Goal: Entertainment & Leisure: Browse casually

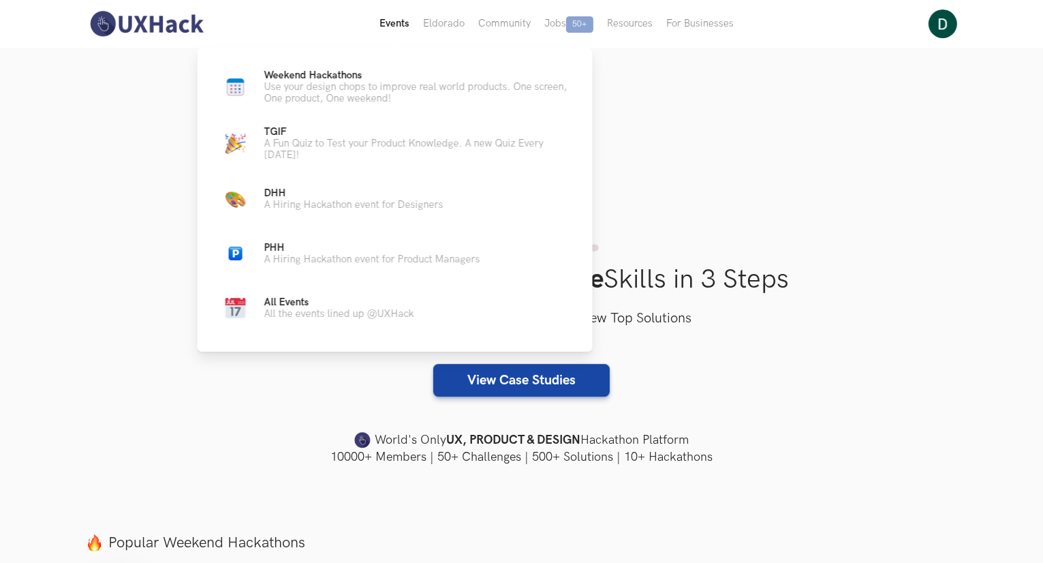
click at [405, 24] on button "Events Live" at bounding box center [395, 24] width 44 height 48
click at [366, 74] on p "Weekend Hackathons Live" at bounding box center [417, 75] width 306 height 12
click at [370, 97] on p "Use your design chops to improve real world products. One screen, One product, …" at bounding box center [417, 92] width 306 height 23
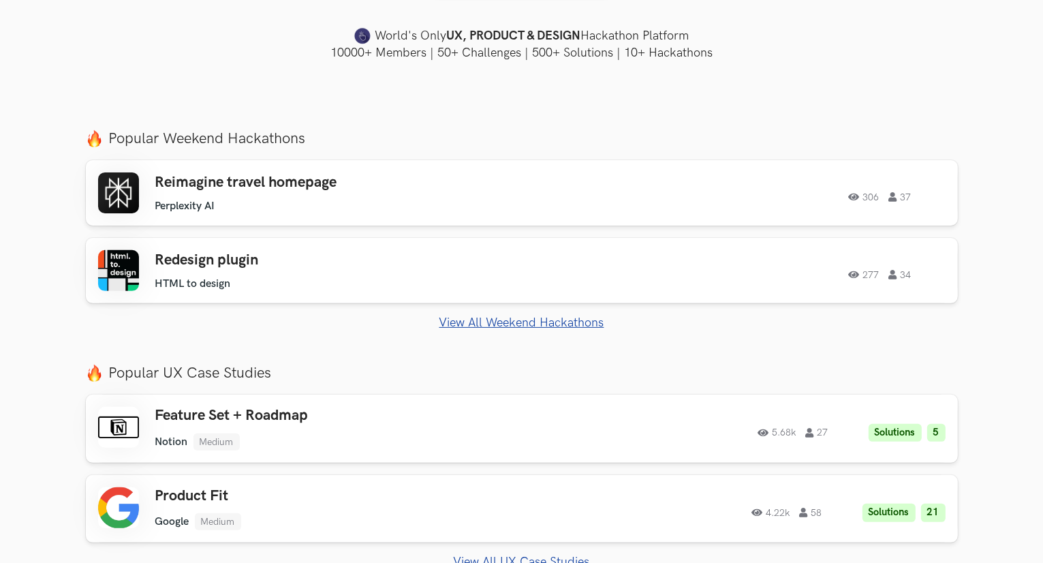
scroll to position [409, 0]
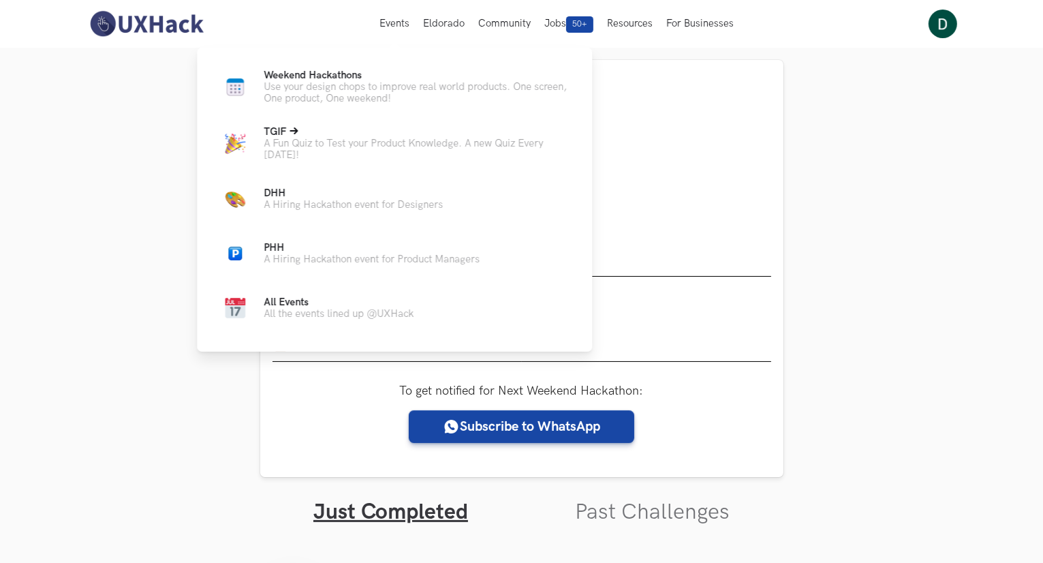
click at [362, 144] on p "A Fun Quiz to Test your Product Knowledge. A new Quiz Every Friday!" at bounding box center [417, 149] width 306 height 23
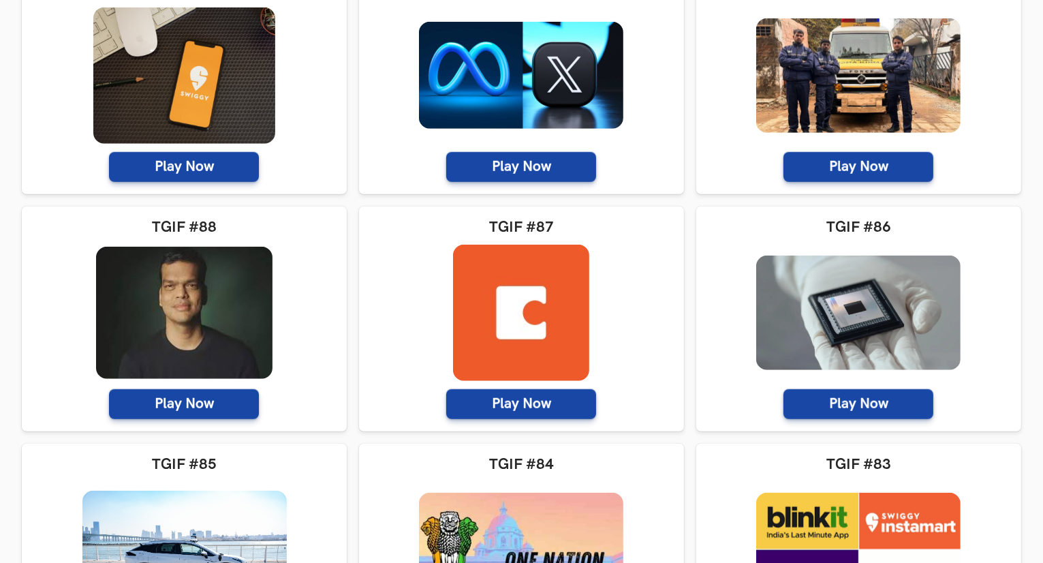
scroll to position [681, 0]
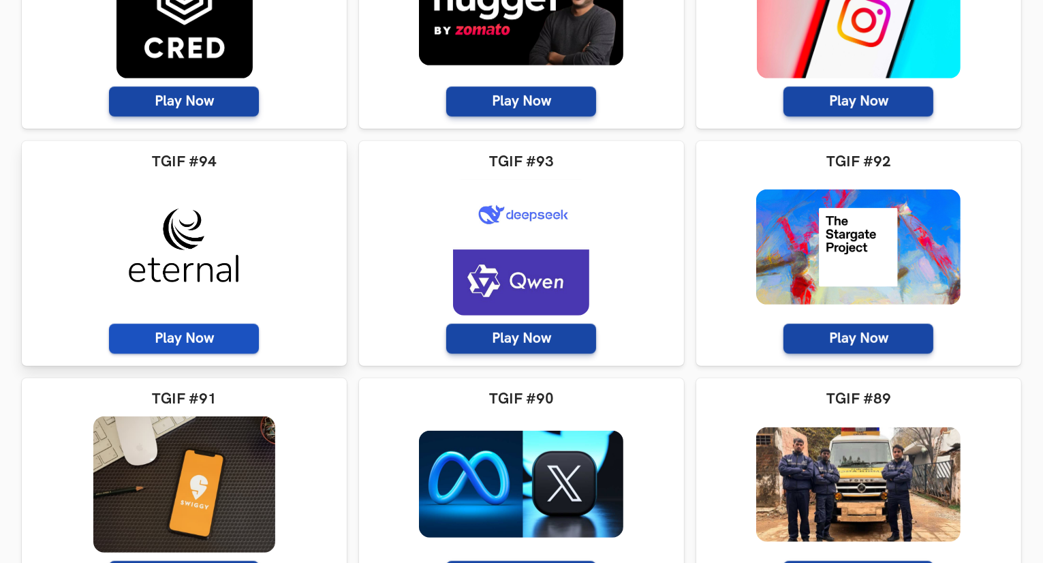
click at [205, 336] on span "Play Now" at bounding box center [184, 338] width 150 height 30
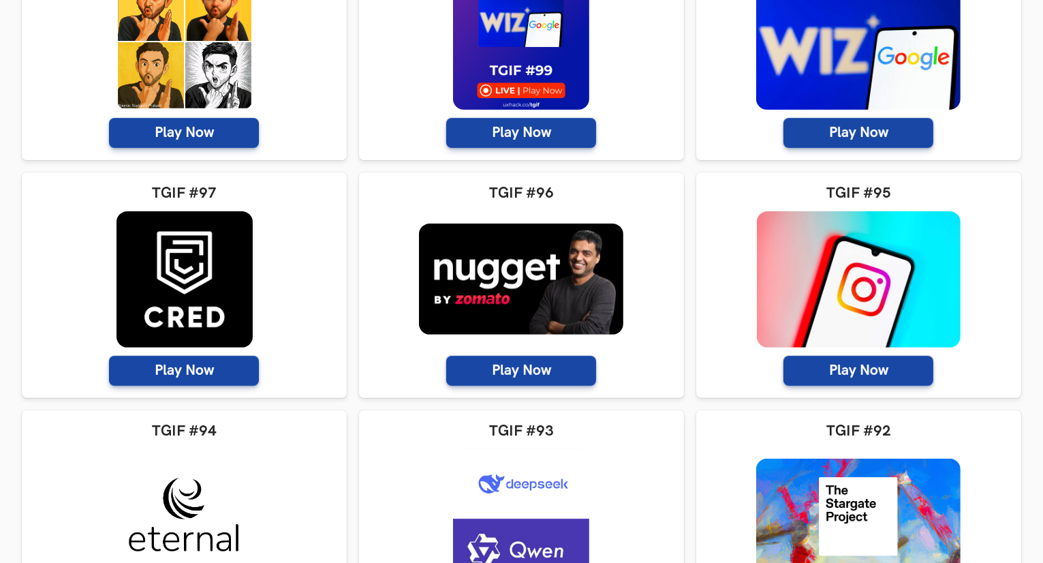
scroll to position [409, 0]
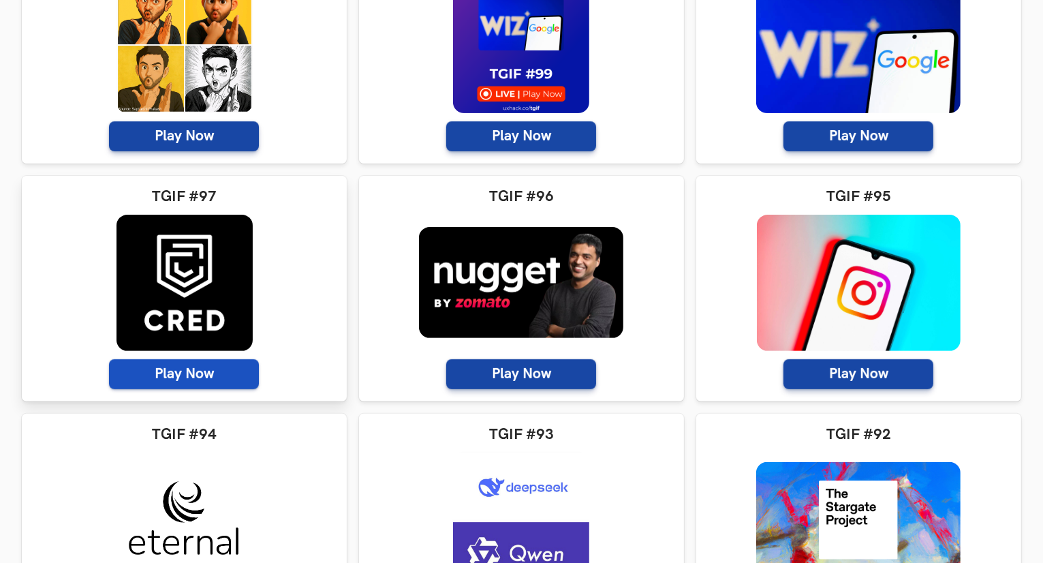
click at [241, 372] on span "Play Now" at bounding box center [184, 374] width 150 height 30
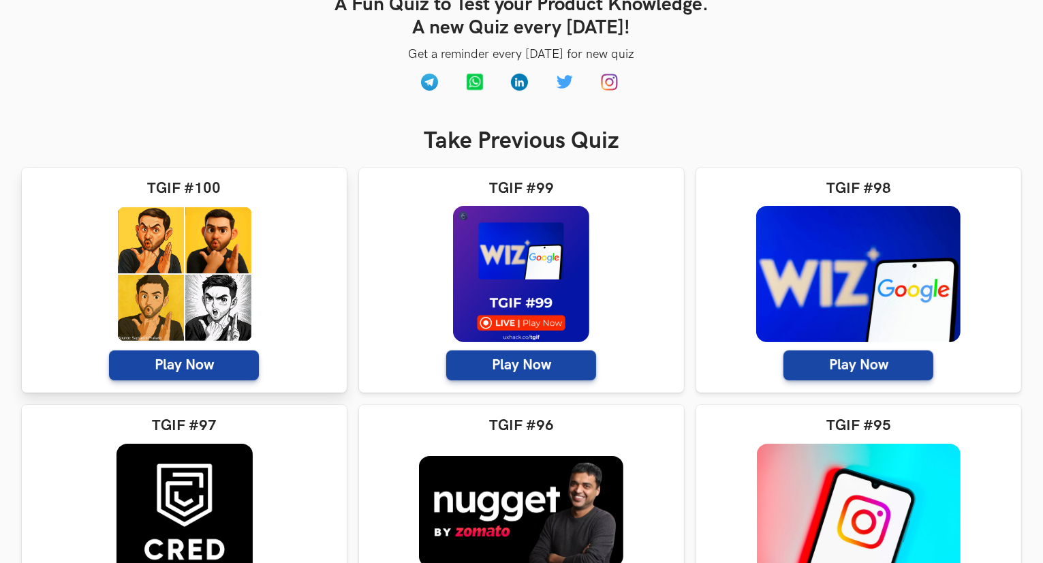
scroll to position [204, 0]
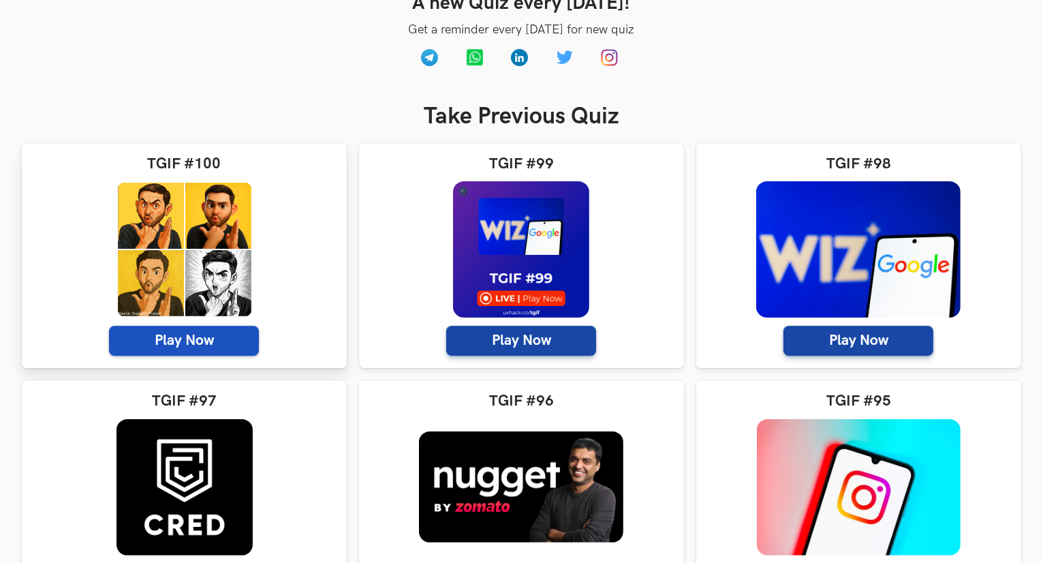
click at [200, 344] on span "Play Now" at bounding box center [184, 341] width 150 height 30
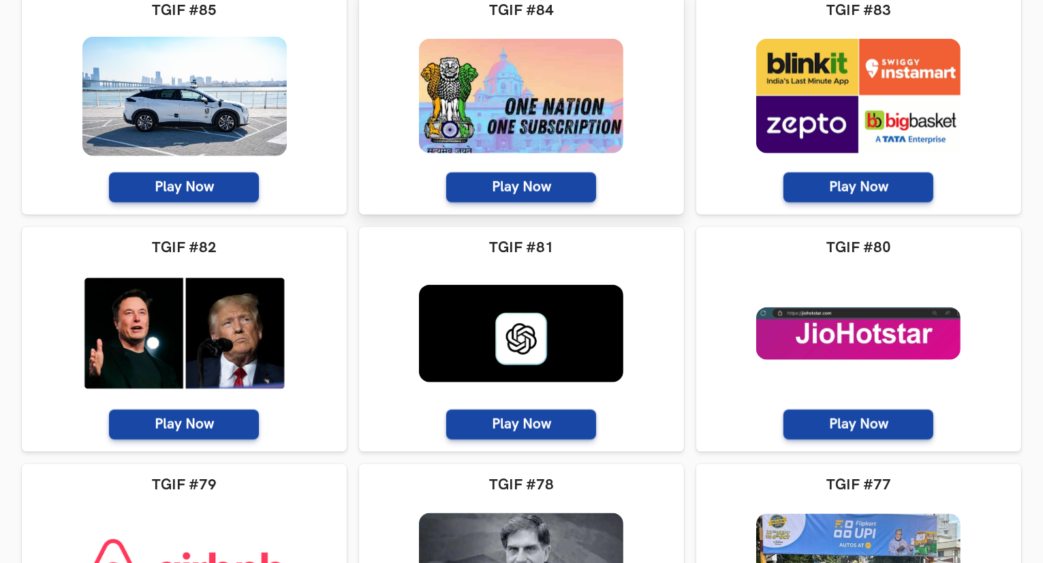
scroll to position [1430, 0]
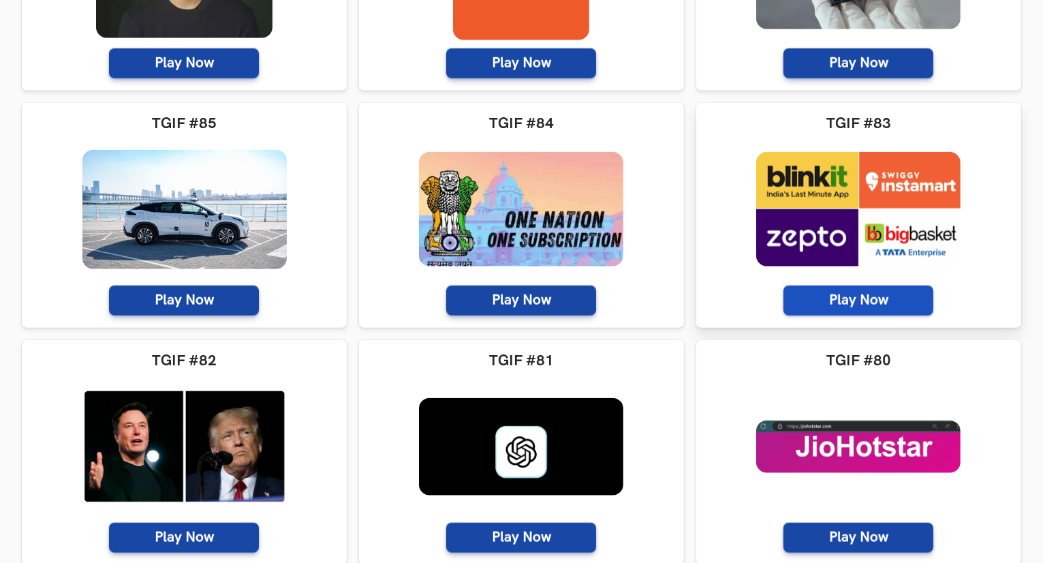
click at [829, 288] on span "Play Now" at bounding box center [858, 300] width 150 height 30
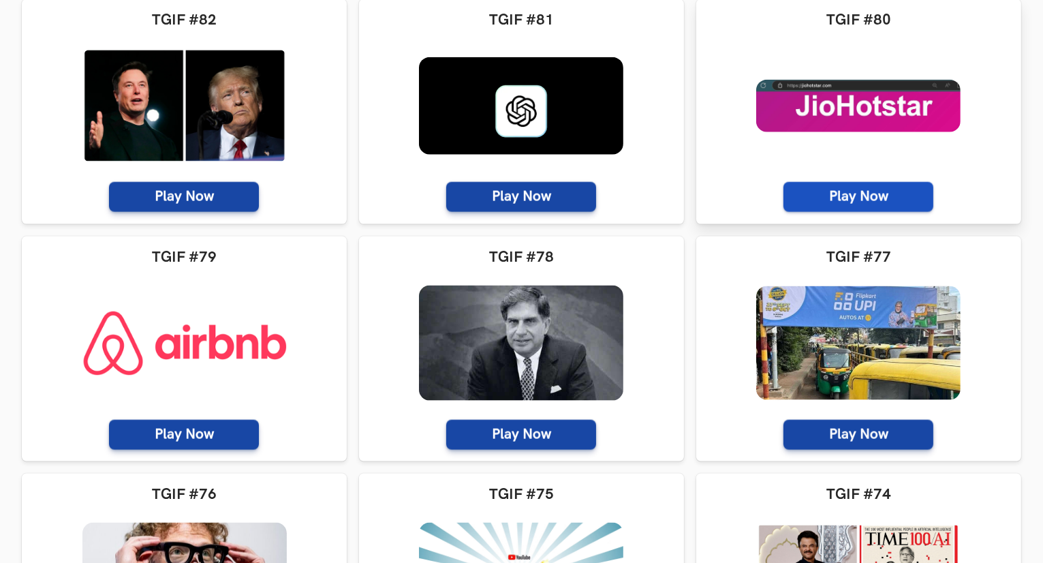
scroll to position [1839, 0]
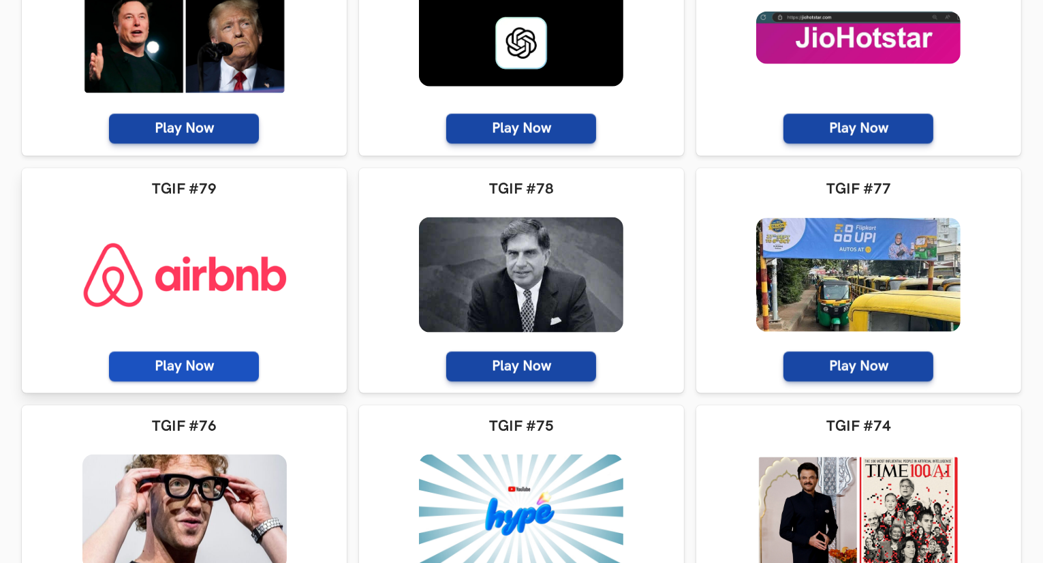
click at [161, 353] on span "Play Now" at bounding box center [184, 366] width 150 height 30
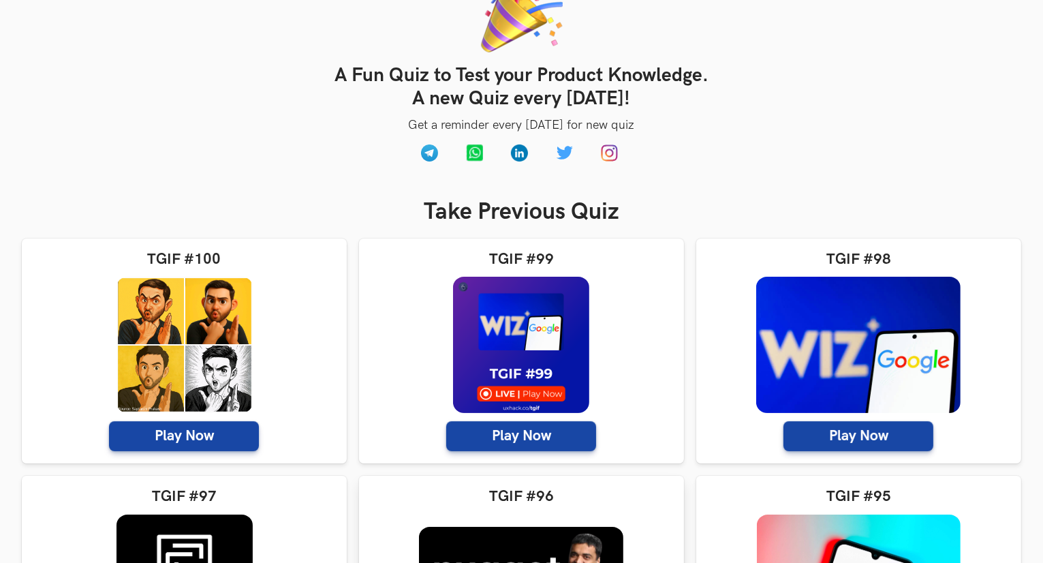
scroll to position [0, 0]
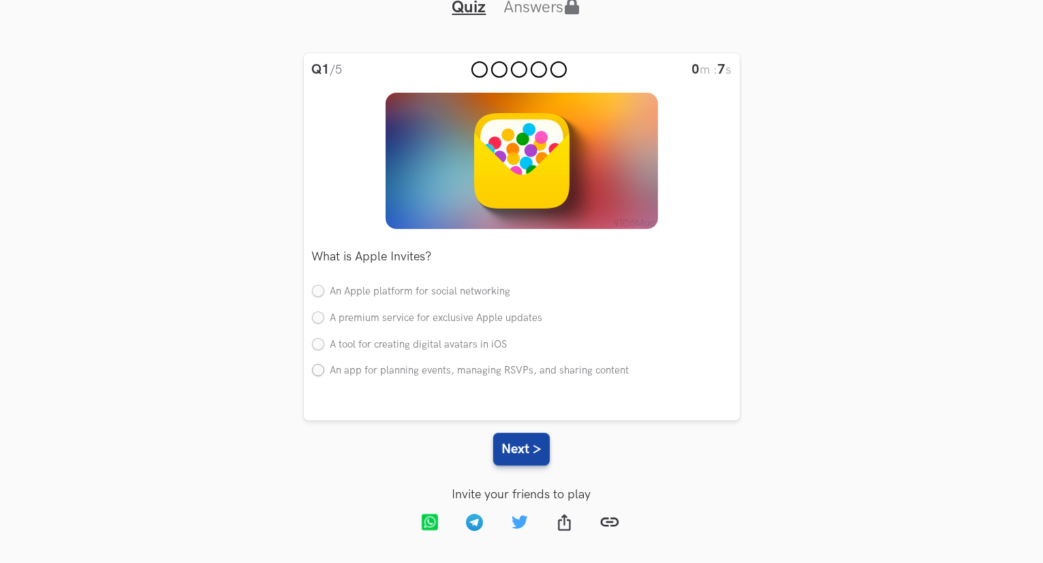
scroll to position [120, 0]
click at [309, 367] on div "Q1 /5 0 m : 11 s What is Apple Invites? Single An Apple platform for social net…" at bounding box center [522, 236] width 436 height 367
click at [319, 368] on label "An app for planning events, managing RSVPs, and sharing content" at bounding box center [470, 371] width 317 height 14
click at [319, 368] on input "An app for planning events, managing RSVPs, and sharing content" at bounding box center [318, 371] width 12 height 12
radio input "true"
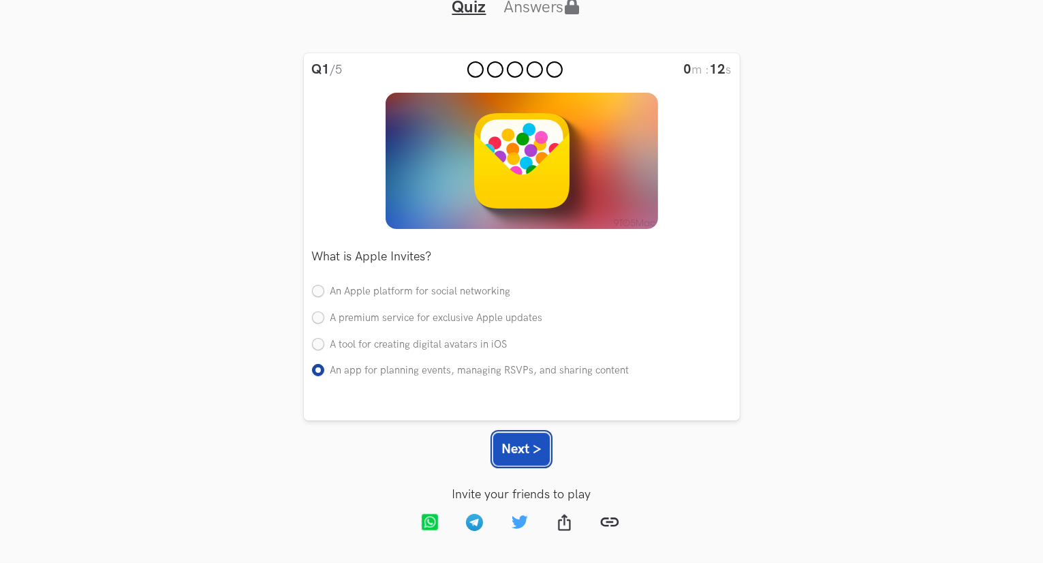
click at [505, 453] on button "Next >" at bounding box center [521, 448] width 57 height 33
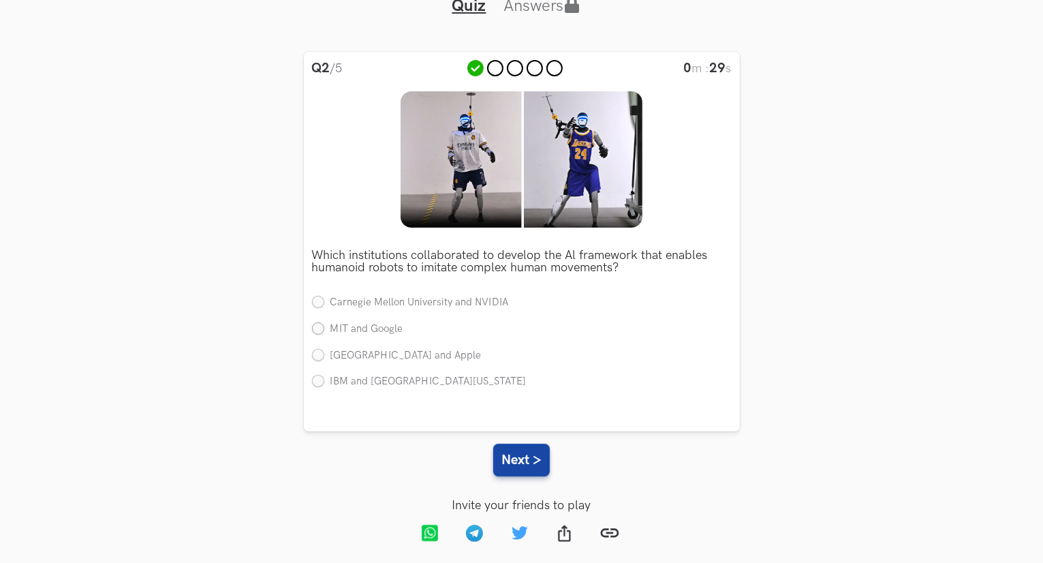
click at [319, 331] on label "MIT and Google" at bounding box center [357, 329] width 91 height 14
click at [319, 331] on input "MIT and Google" at bounding box center [318, 329] width 12 height 12
radio input "true"
click at [503, 447] on button "Next >" at bounding box center [521, 459] width 57 height 33
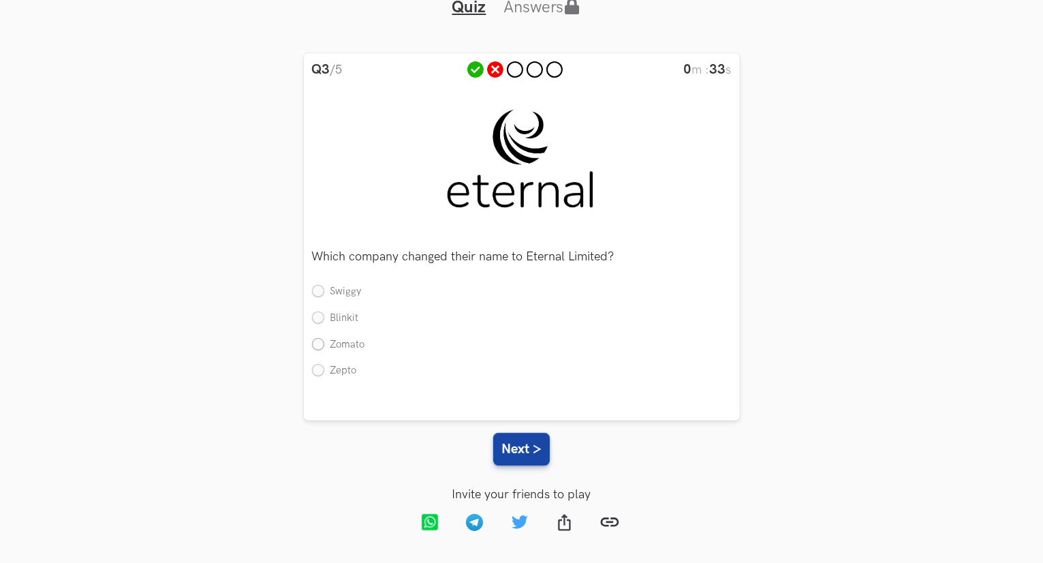
click at [316, 338] on label "Zomato" at bounding box center [338, 345] width 53 height 14
click at [316, 338] on input "Zomato" at bounding box center [318, 344] width 12 height 12
radio input "true"
click at [524, 448] on button "Next >" at bounding box center [521, 448] width 57 height 33
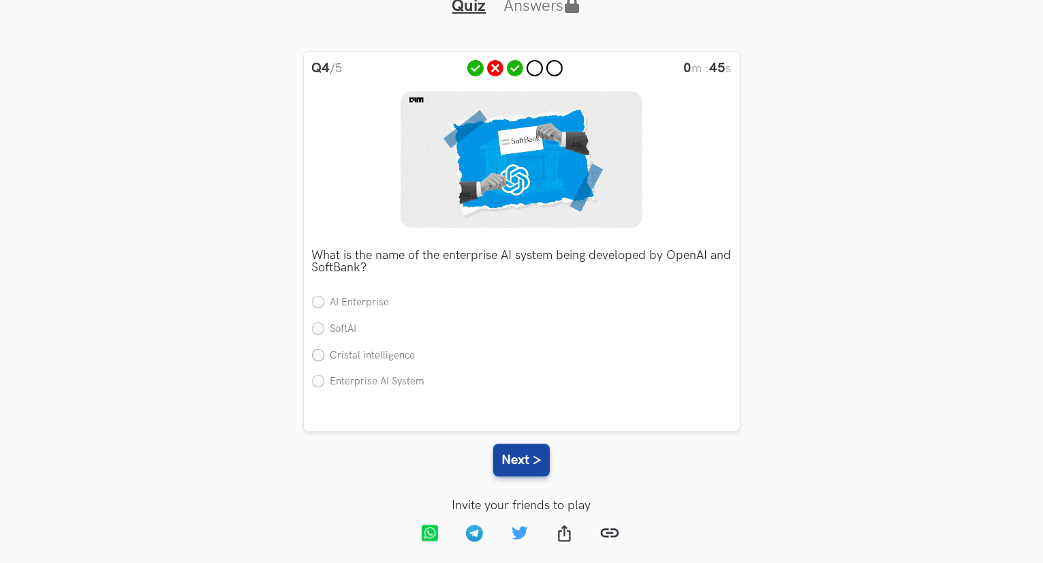
click at [322, 360] on label "Cristal intelligence" at bounding box center [364, 356] width 104 height 14
click at [322, 360] on input "Cristal intelligence" at bounding box center [318, 355] width 12 height 12
radio input "true"
click at [312, 328] on label "SoftAI" at bounding box center [334, 329] width 45 height 14
click at [312, 328] on input "SoftAI" at bounding box center [318, 329] width 12 height 12
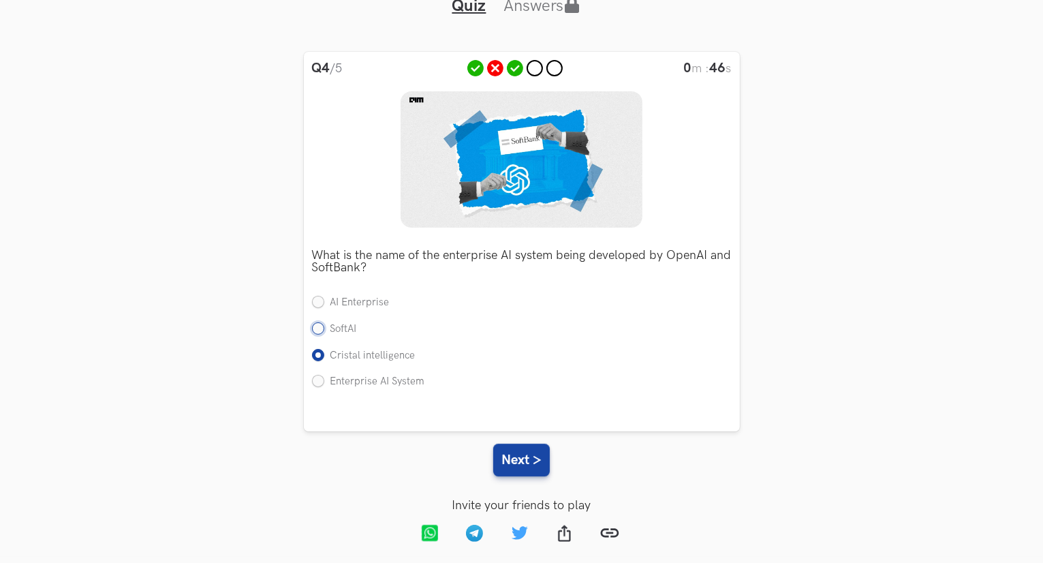
radio input "true"
click at [501, 447] on button "Next >" at bounding box center [521, 459] width 57 height 33
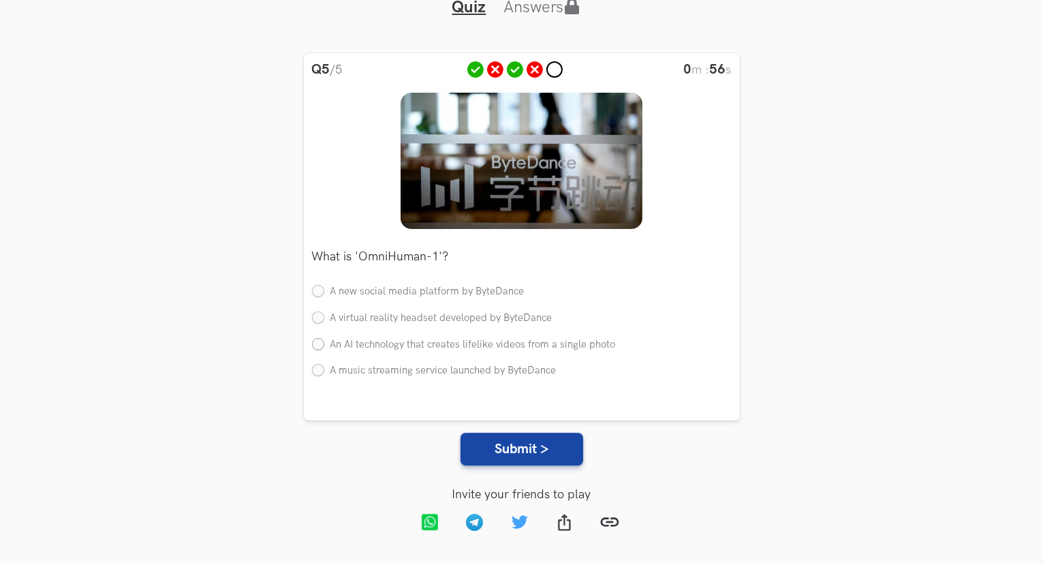
click at [317, 347] on label "An AI technology that creates lifelike videos from a single photo" at bounding box center [464, 345] width 304 height 14
click at [317, 347] on input "An AI technology that creates lifelike videos from a single photo" at bounding box center [318, 344] width 12 height 12
radio input "true"
click at [317, 319] on label "A virtual reality headset developed by ByteDance" at bounding box center [432, 318] width 240 height 14
click at [317, 319] on input "A virtual reality headset developed by ByteDance" at bounding box center [318, 318] width 12 height 12
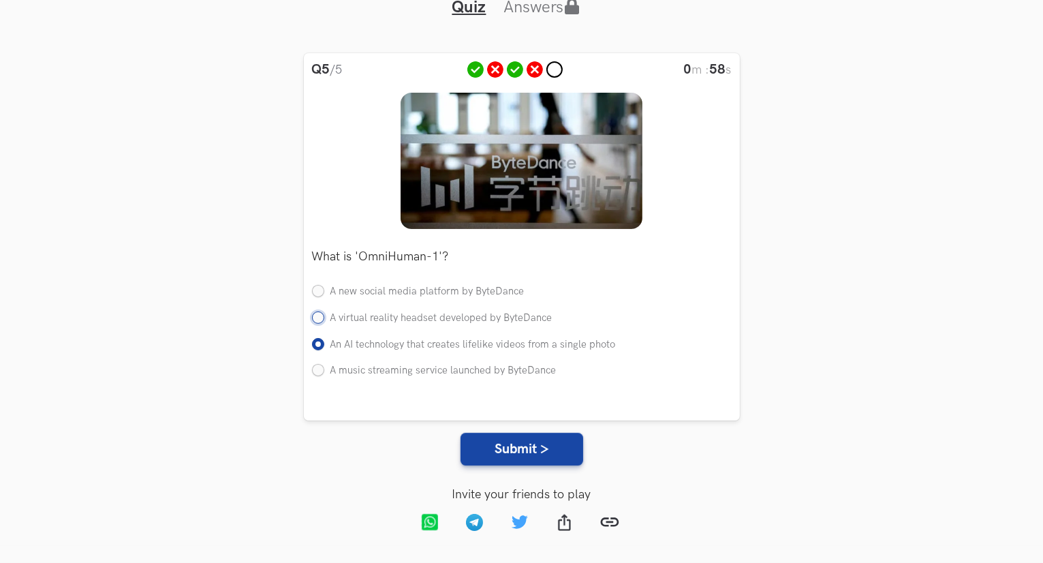
radio input "true"
click at [531, 449] on button "Submit >" at bounding box center [521, 448] width 123 height 33
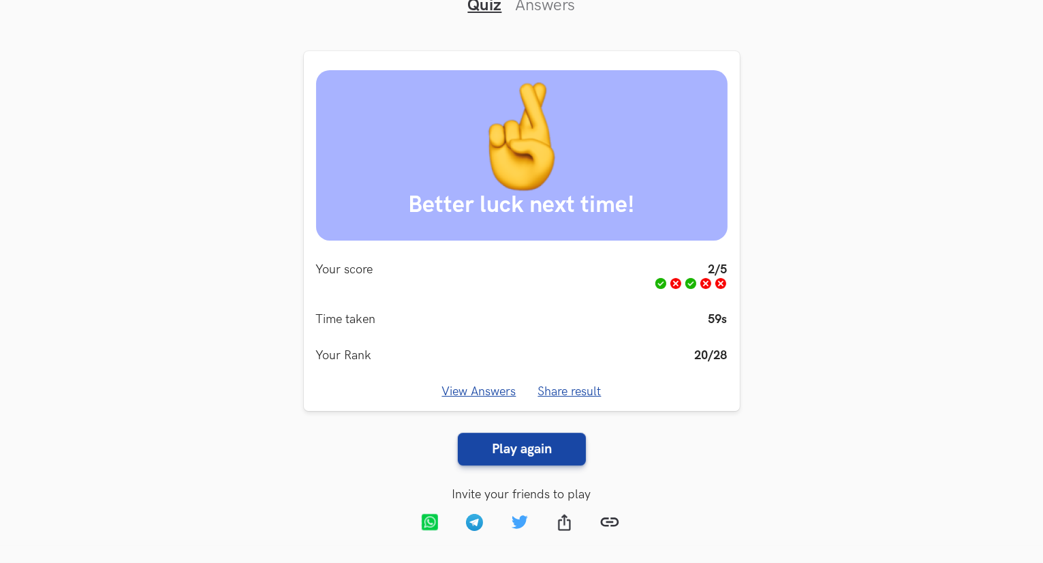
scroll to position [123, 0]
click at [496, 387] on link "View Answers" at bounding box center [479, 391] width 74 height 14
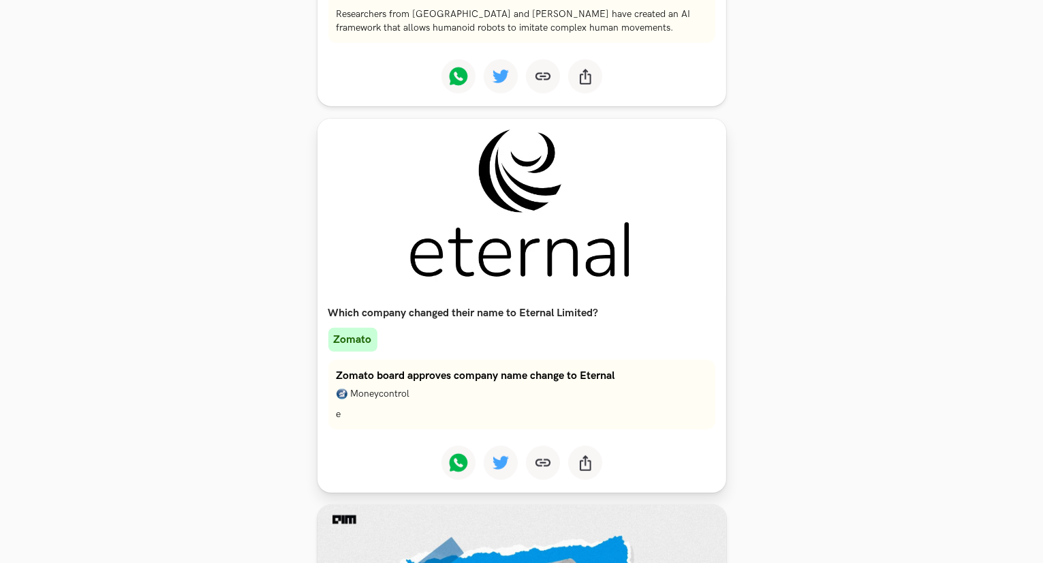
scroll to position [0, 0]
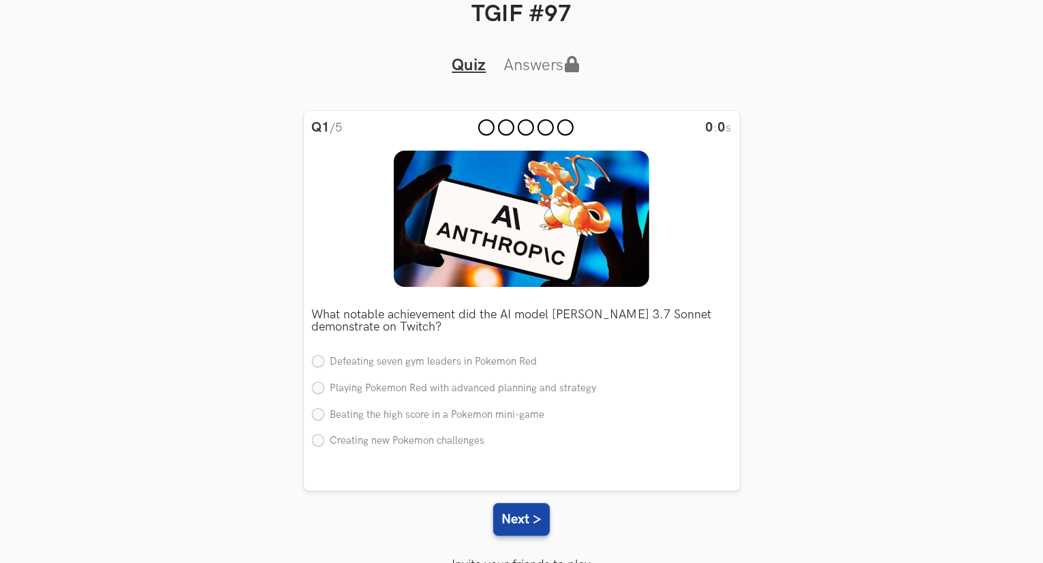
scroll to position [131, 0]
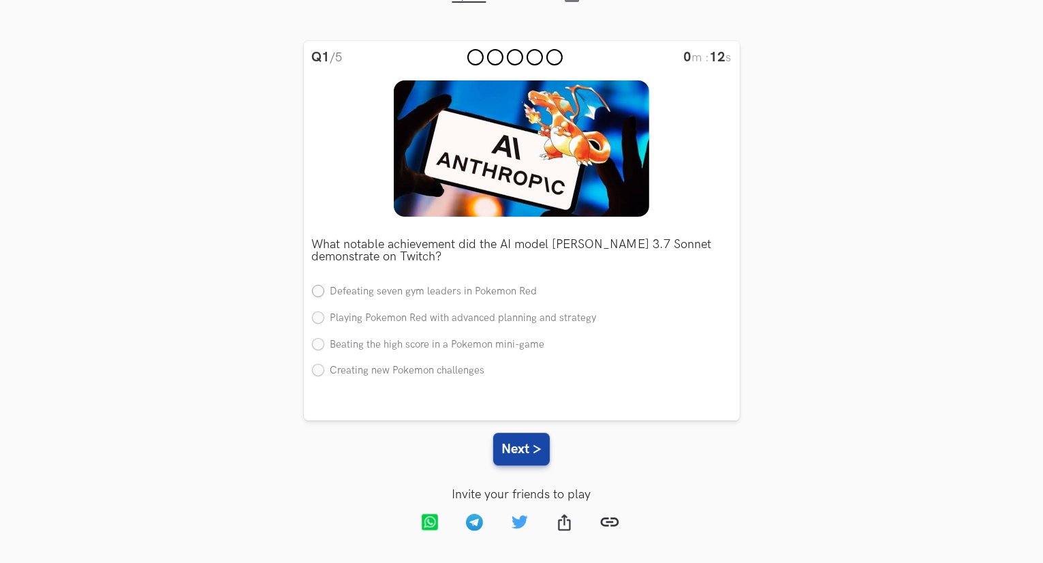
click at [323, 289] on label "Defeating seven gym leaders in Pokemon Red" at bounding box center [424, 292] width 225 height 14
click at [323, 289] on input "Defeating seven gym leaders in Pokemon Red" at bounding box center [318, 292] width 12 height 12
radio input "true"
click at [315, 346] on label "Beating the high score in a Pokemon mini-game" at bounding box center [428, 345] width 233 height 14
click at [315, 346] on input "Beating the high score in a Pokemon mini-game" at bounding box center [318, 344] width 12 height 12
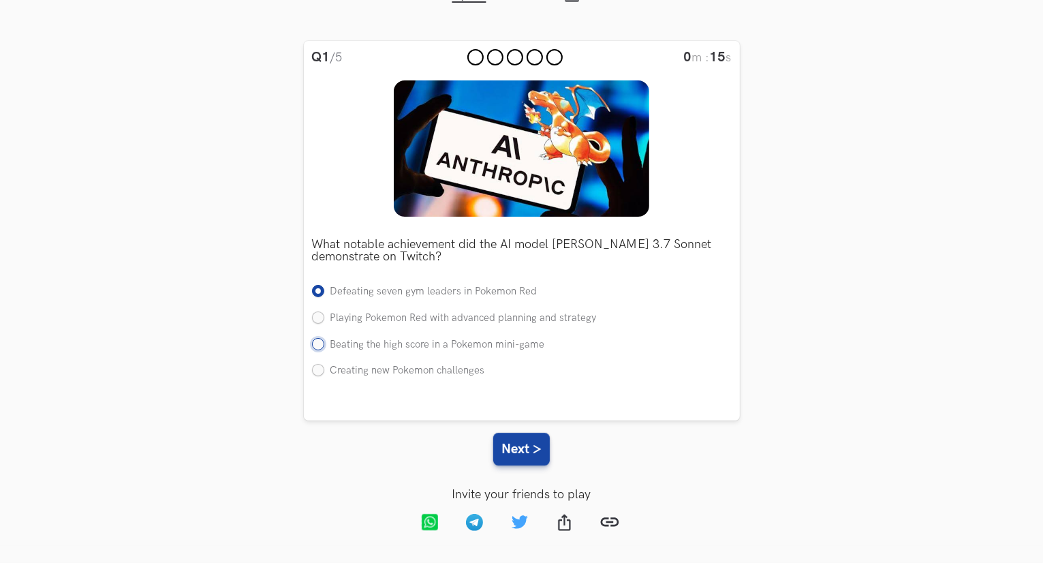
radio input "true"
drag, startPoint x: 318, startPoint y: 313, endPoint x: 395, endPoint y: 422, distance: 132.8
click at [319, 314] on label "Playing Pokemon Red with advanced planning and strategy" at bounding box center [454, 318] width 285 height 14
click at [319, 314] on input "Playing Pokemon Red with advanced planning and strategy" at bounding box center [318, 318] width 12 height 12
radio input "true"
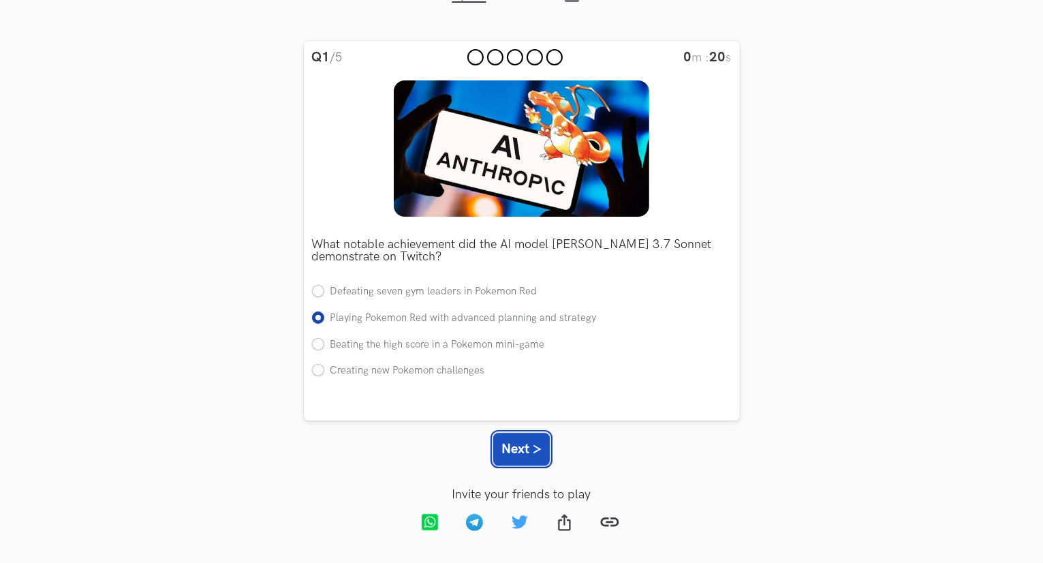
click at [513, 454] on button "Next >" at bounding box center [521, 448] width 57 height 33
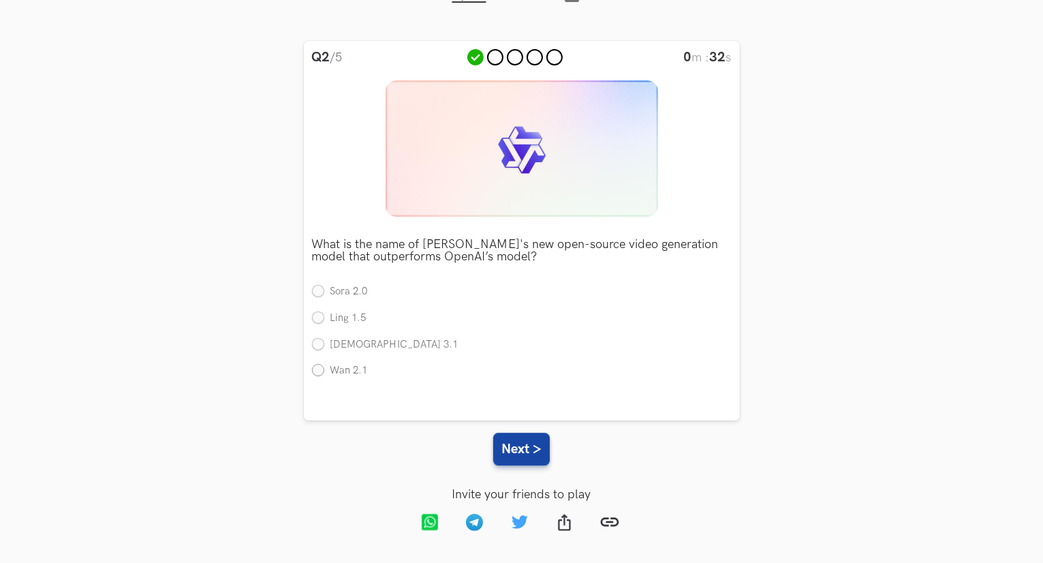
click at [317, 368] on label "Wan 2.1" at bounding box center [340, 371] width 56 height 14
click at [317, 368] on input "Wan 2.1" at bounding box center [318, 371] width 12 height 12
radio input "true"
drag, startPoint x: 502, startPoint y: 454, endPoint x: 531, endPoint y: 453, distance: 29.3
click at [502, 454] on button "Next >" at bounding box center [521, 448] width 57 height 33
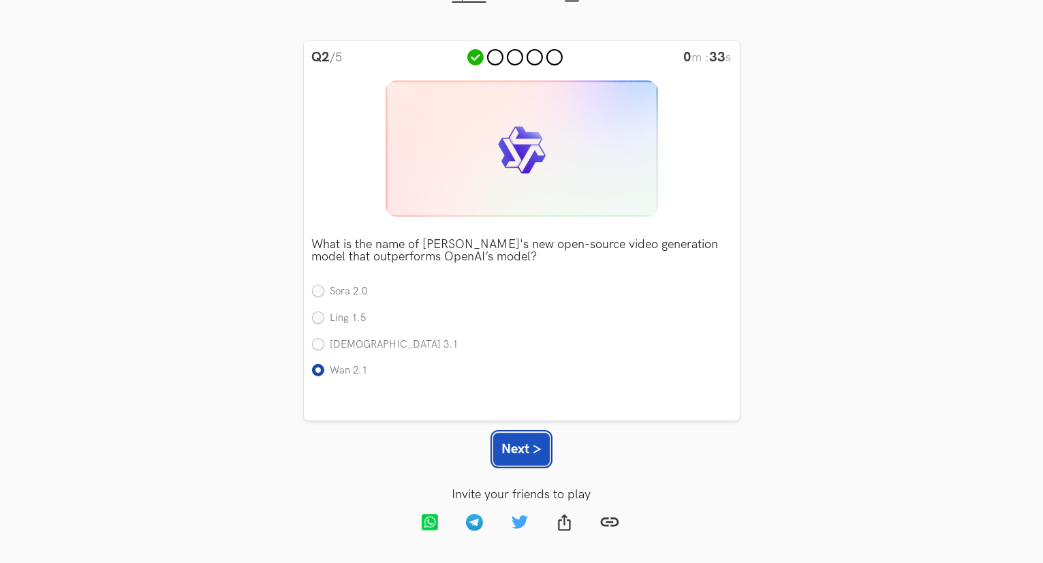
scroll to position [120, 0]
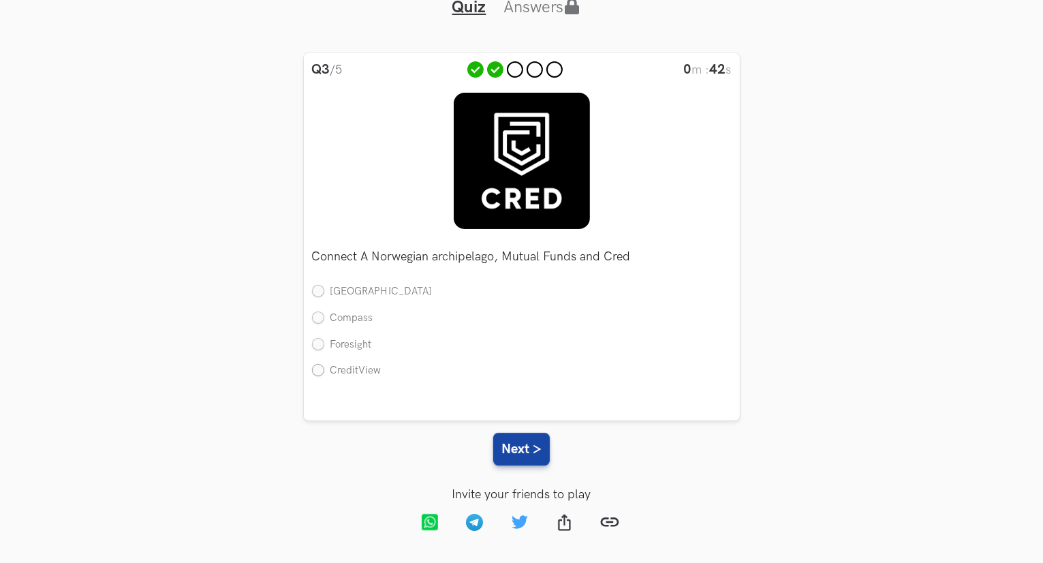
drag, startPoint x: 316, startPoint y: 371, endPoint x: 330, endPoint y: 374, distance: 14.6
click at [317, 371] on label "CreditView" at bounding box center [346, 371] width 69 height 14
click at [317, 371] on input "CreditView" at bounding box center [318, 371] width 12 height 12
radio input "true"
click at [529, 464] on button "Next >" at bounding box center [521, 448] width 57 height 33
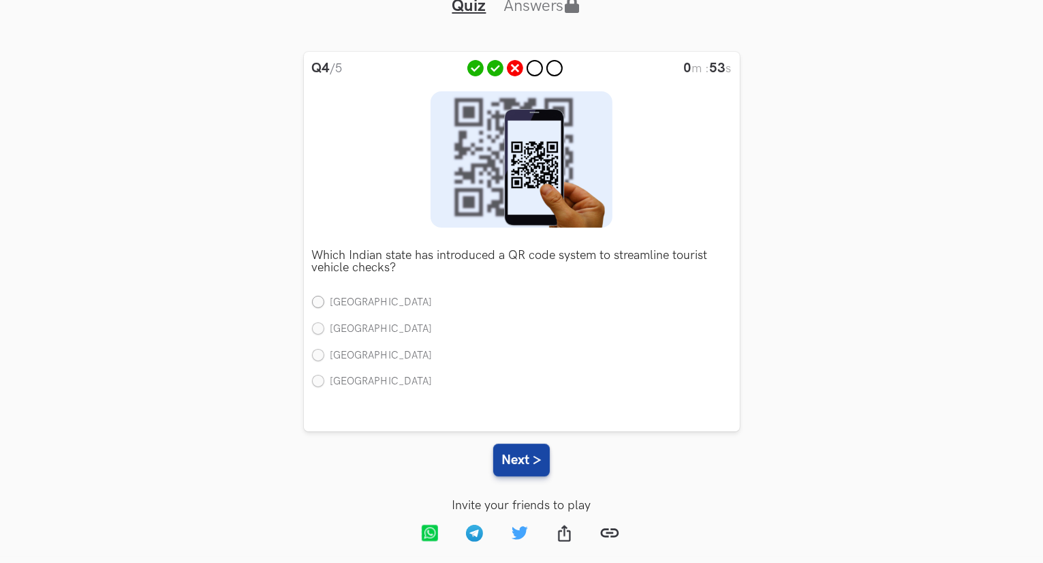
click at [316, 298] on label "Kerala" at bounding box center [372, 303] width 121 height 14
click at [316, 298] on input "Kerala" at bounding box center [318, 303] width 12 height 12
radio input "true"
click at [533, 464] on button "Next >" at bounding box center [521, 459] width 57 height 33
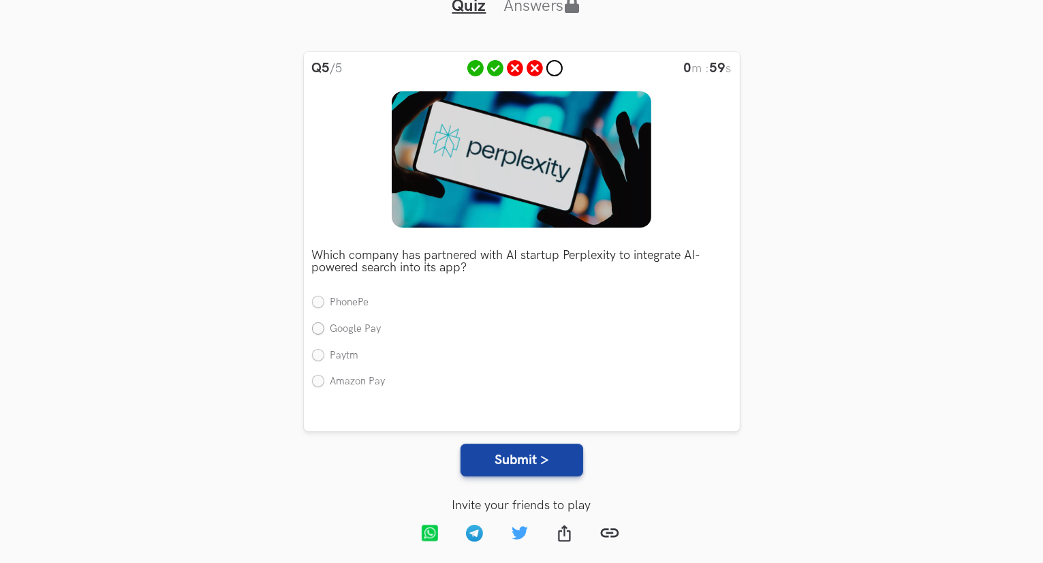
click at [319, 332] on label "Google Pay" at bounding box center [346, 329] width 69 height 14
click at [319, 332] on input "Google Pay" at bounding box center [318, 329] width 12 height 12
radio input "true"
click at [501, 458] on button "Submit >" at bounding box center [521, 459] width 123 height 33
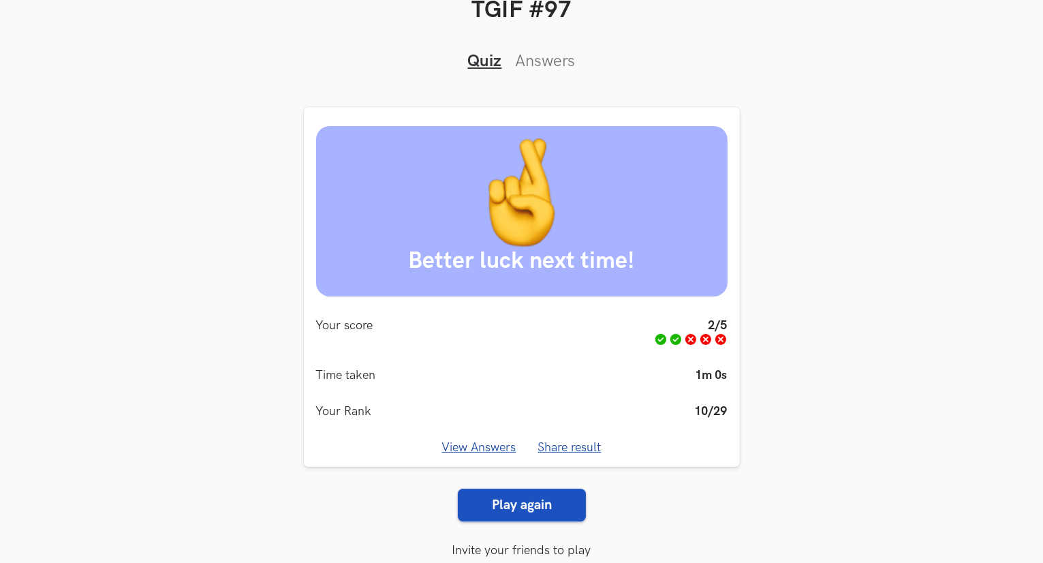
scroll to position [97, 0]
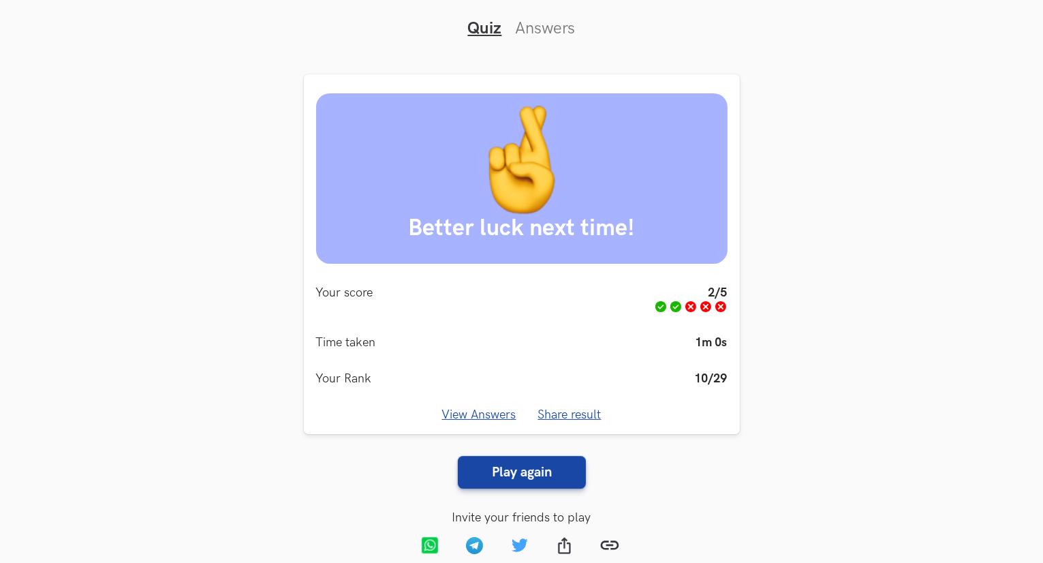
click at [479, 415] on link "View Answers" at bounding box center [479, 414] width 74 height 14
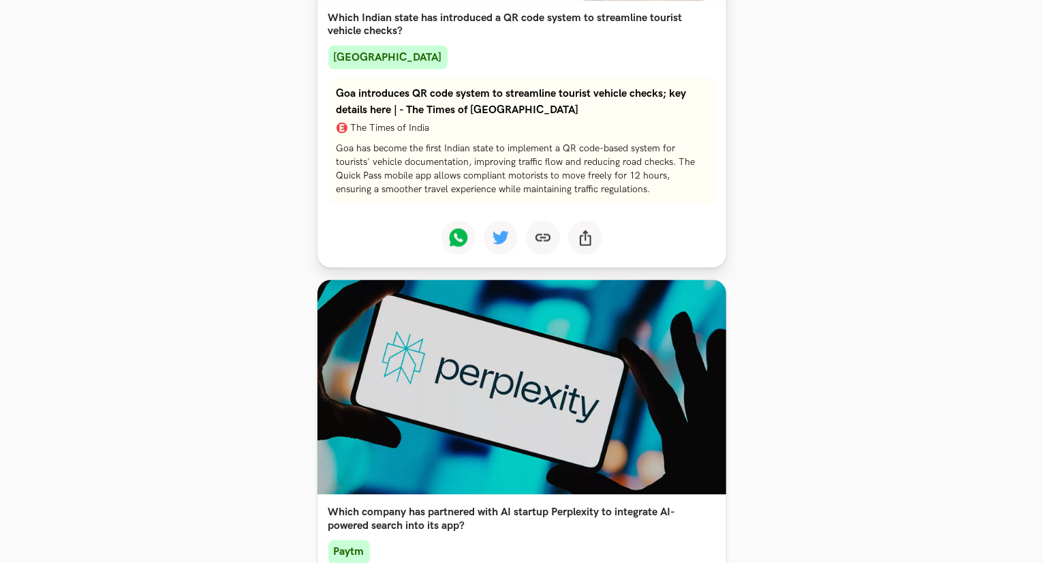
scroll to position [2226, 0]
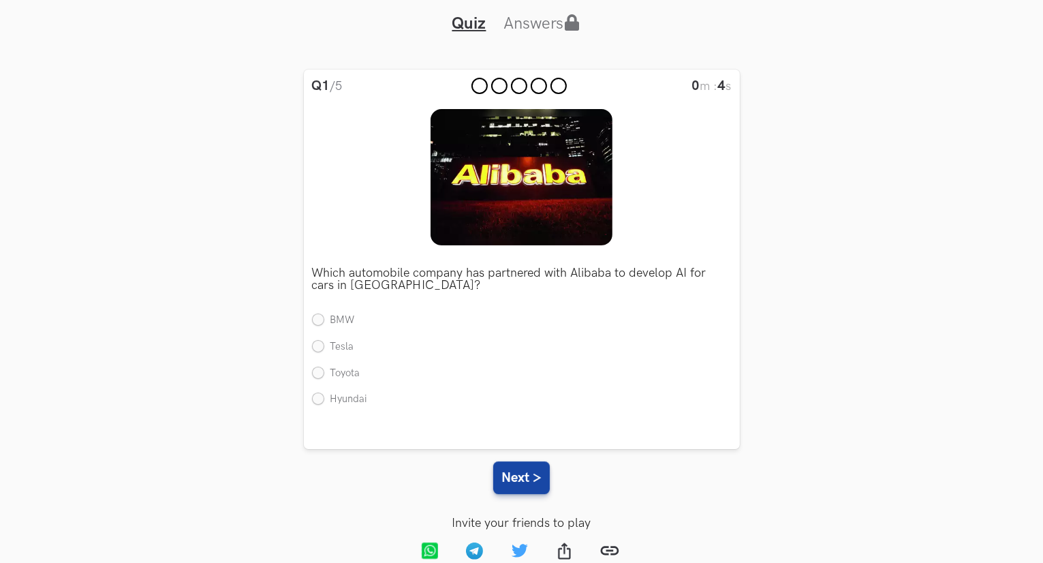
scroll to position [131, 0]
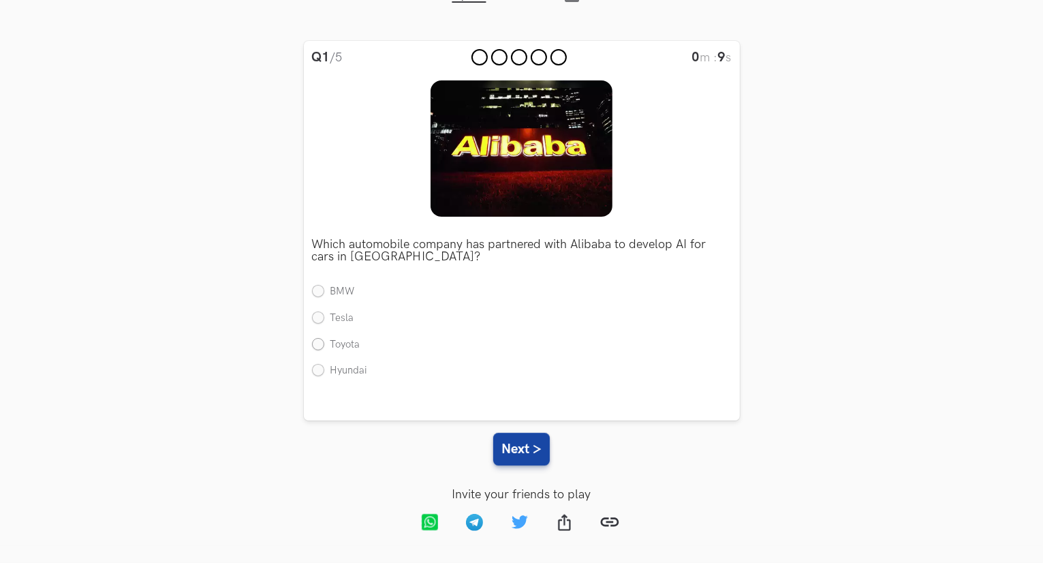
click at [320, 344] on label "Toyota" at bounding box center [336, 345] width 48 height 14
click at [320, 344] on input "Toyota" at bounding box center [318, 344] width 12 height 12
radio input "true"
click at [507, 452] on button "Next >" at bounding box center [521, 448] width 57 height 33
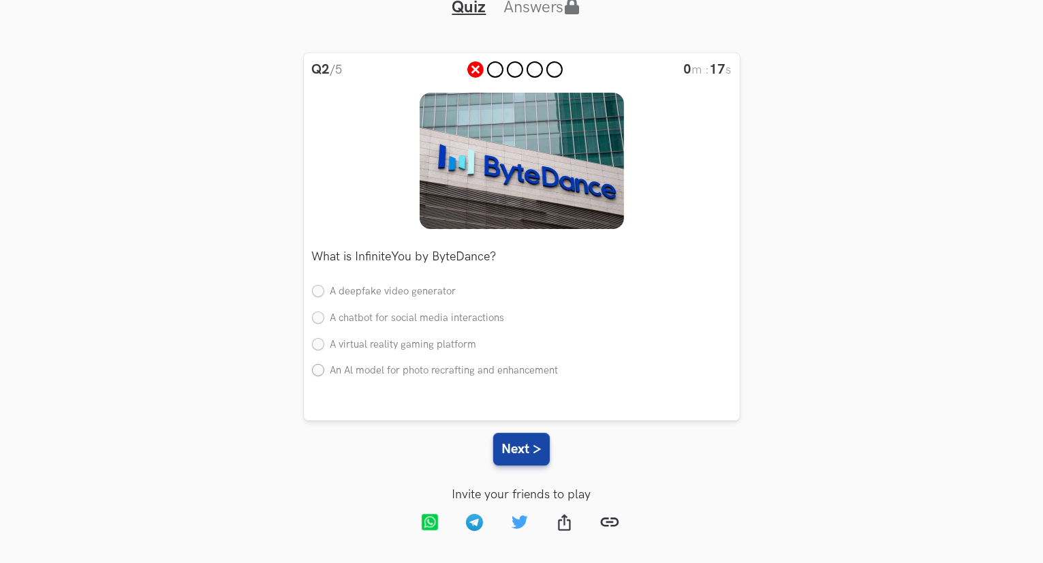
drag, startPoint x: 319, startPoint y: 345, endPoint x: 346, endPoint y: 362, distance: 31.5
click at [319, 346] on label "A virtual reality gaming platform" at bounding box center [394, 345] width 165 height 14
click at [319, 346] on input "A virtual reality gaming platform" at bounding box center [318, 344] width 12 height 12
radio input "true"
click at [520, 450] on button "Next >" at bounding box center [521, 448] width 57 height 33
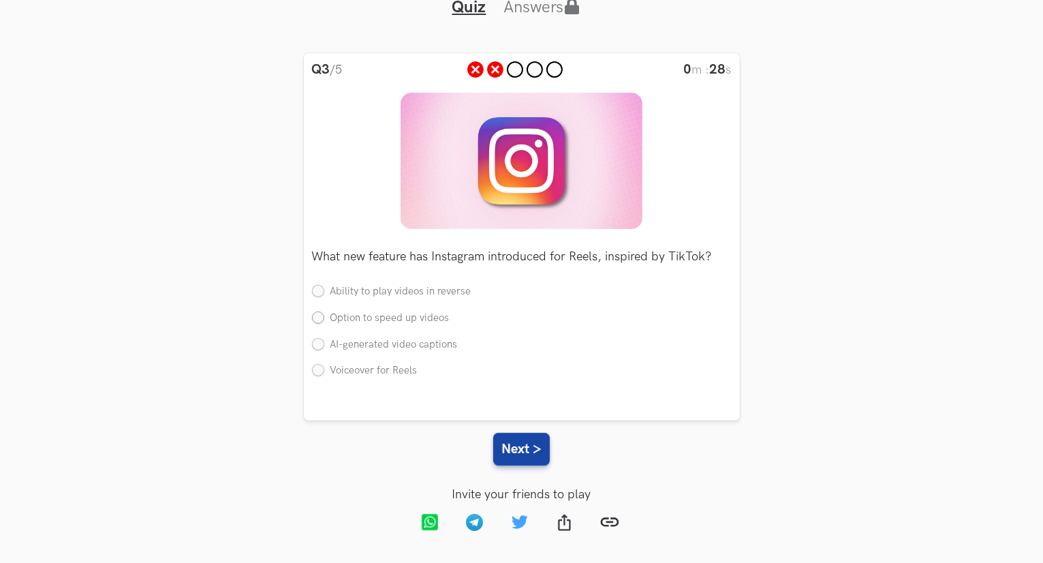
click at [317, 314] on label "Option to speed up videos" at bounding box center [381, 318] width 138 height 14
click at [317, 314] on input "Option to speed up videos" at bounding box center [318, 318] width 12 height 12
radio input "true"
click at [538, 454] on button "Next >" at bounding box center [521, 448] width 57 height 33
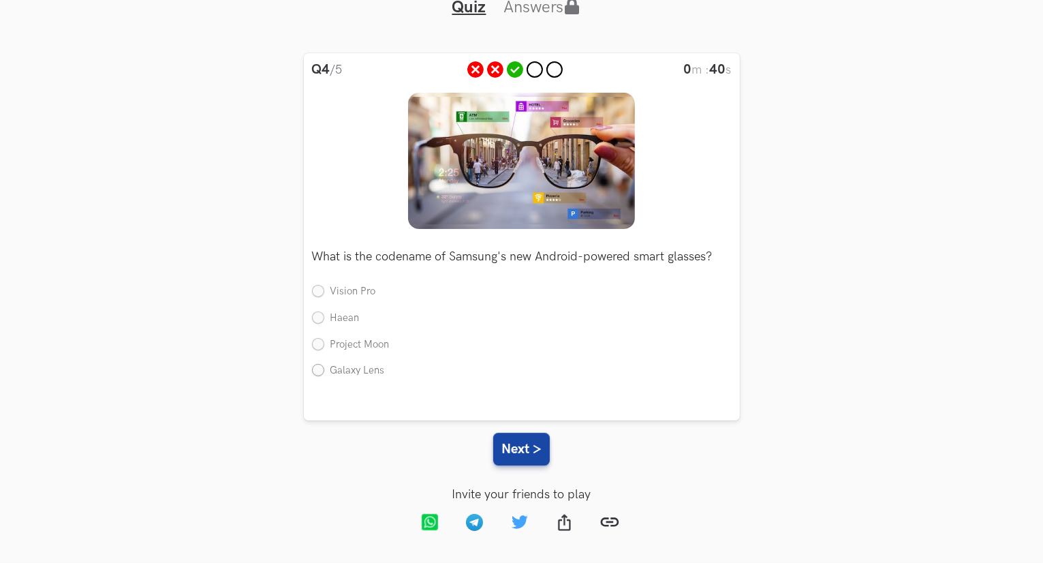
click at [321, 374] on label "Galaxy Lens" at bounding box center [348, 371] width 73 height 14
click at [321, 374] on input "Galaxy Lens" at bounding box center [318, 371] width 12 height 12
radio input "true"
click at [527, 445] on button "Next >" at bounding box center [521, 448] width 57 height 33
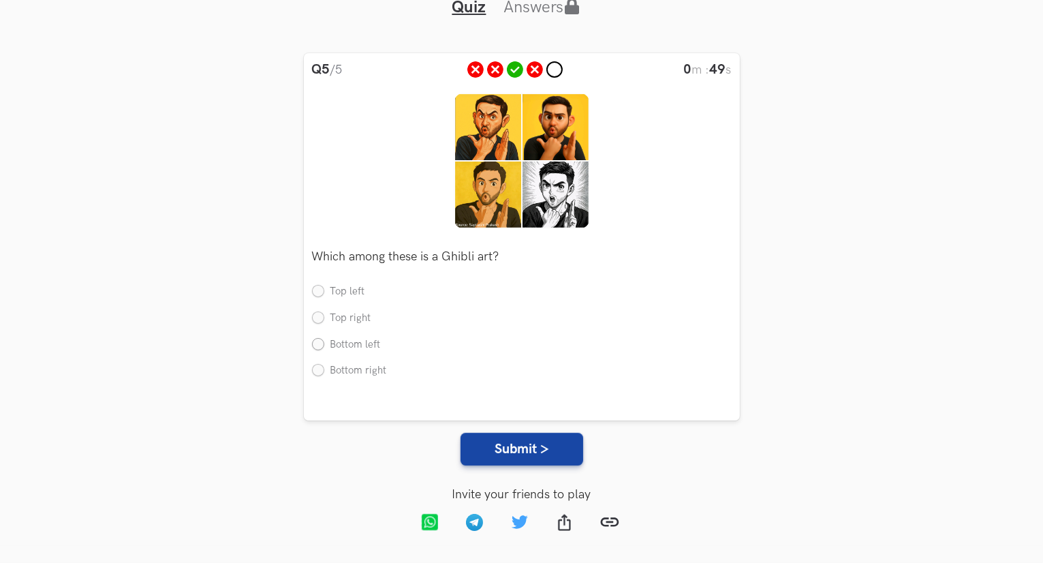
click at [320, 344] on label "Bottom left" at bounding box center [346, 345] width 69 height 14
click at [320, 344] on input "Bottom left" at bounding box center [318, 344] width 12 height 12
radio input "true"
click at [510, 447] on button "Submit >" at bounding box center [521, 448] width 123 height 33
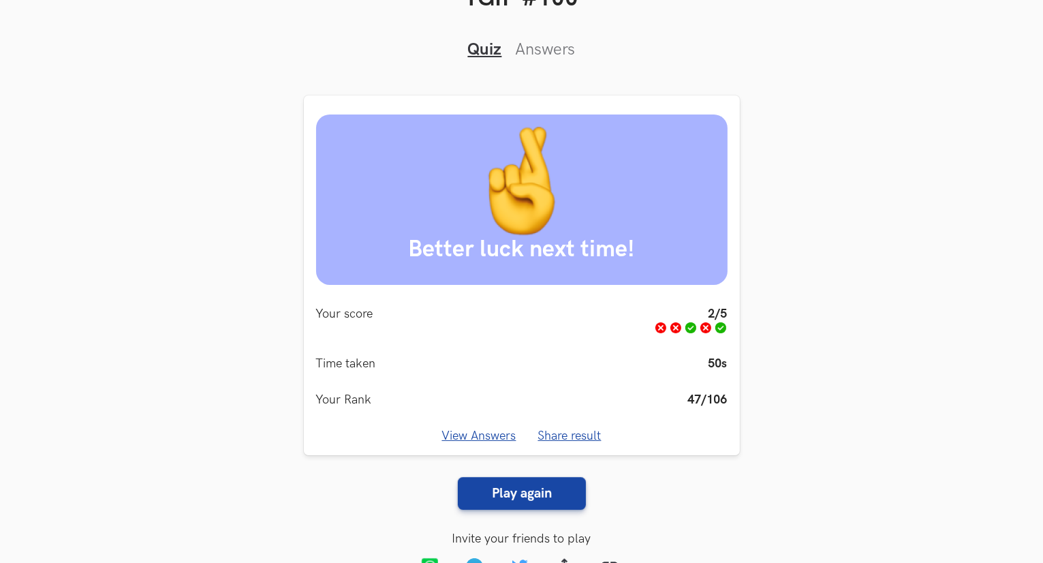
scroll to position [123, 0]
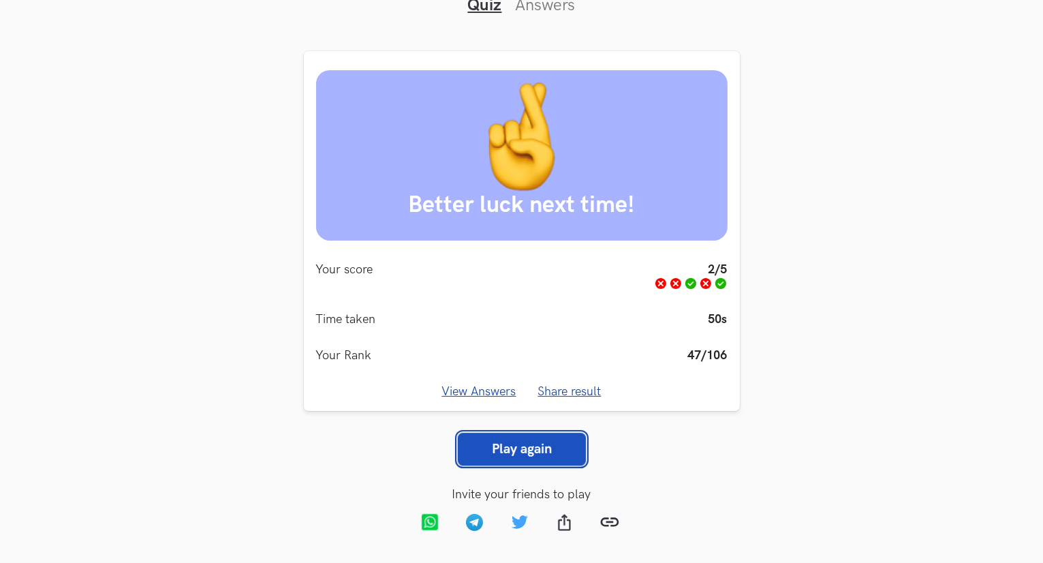
click at [541, 443] on link "Play again" at bounding box center [522, 448] width 128 height 33
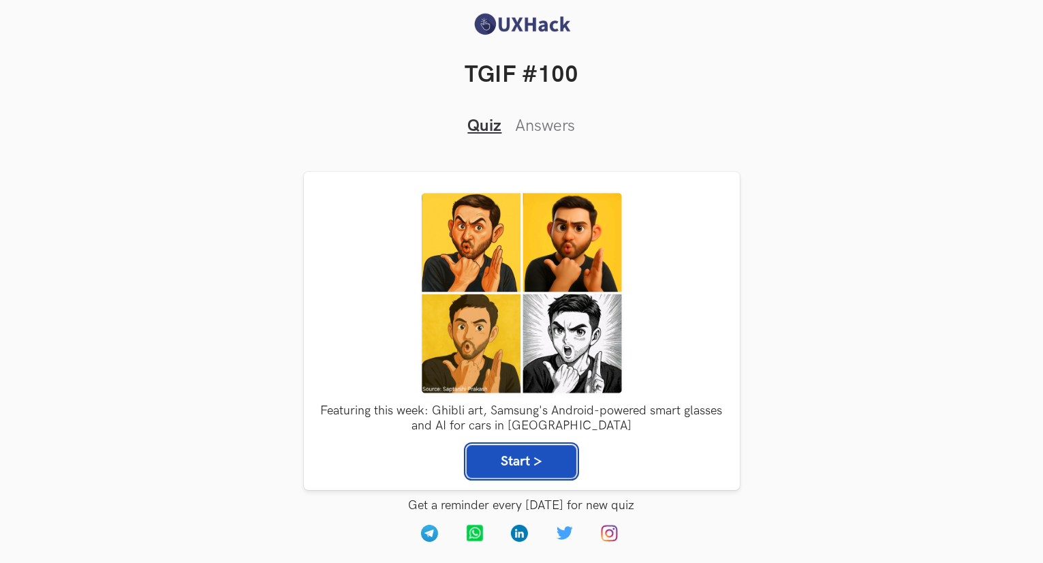
click at [528, 467] on button "Start >" at bounding box center [522, 461] width 110 height 33
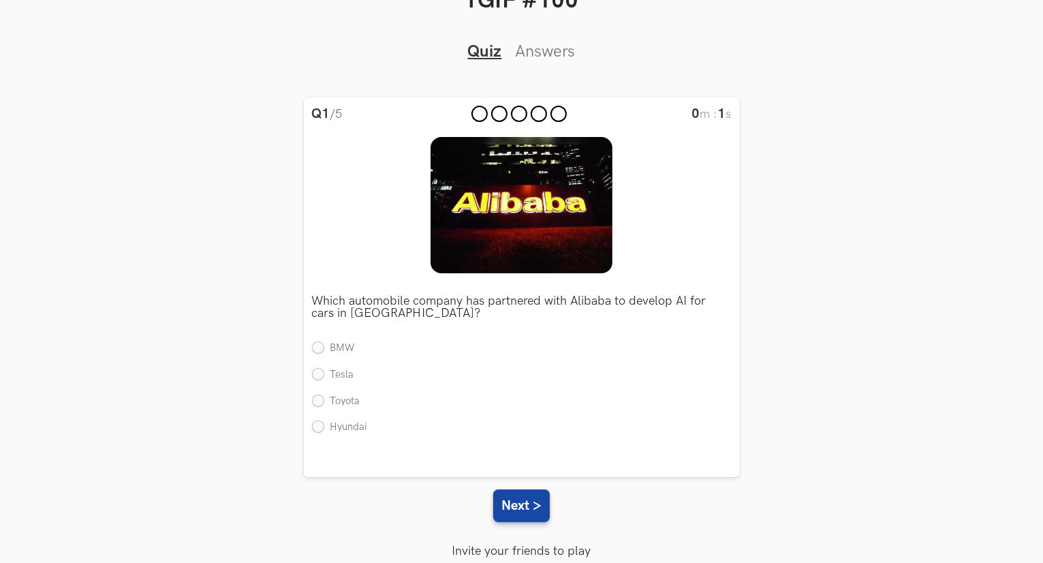
scroll to position [131, 0]
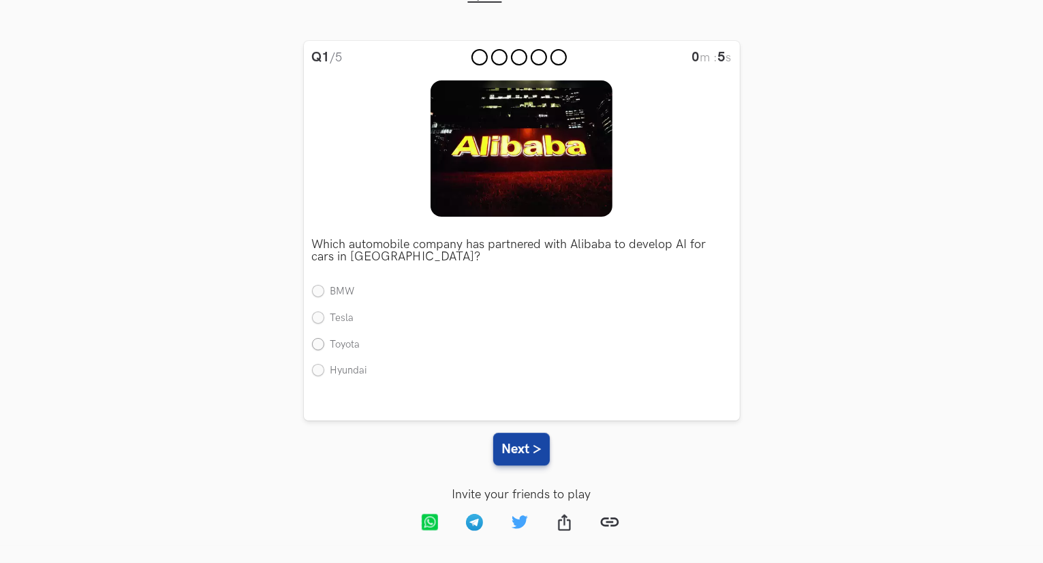
click at [319, 341] on label "Toyota" at bounding box center [336, 345] width 48 height 14
click at [319, 341] on input "Toyota" at bounding box center [318, 344] width 12 height 12
radio input "true"
click at [515, 452] on button "Next >" at bounding box center [521, 448] width 57 height 33
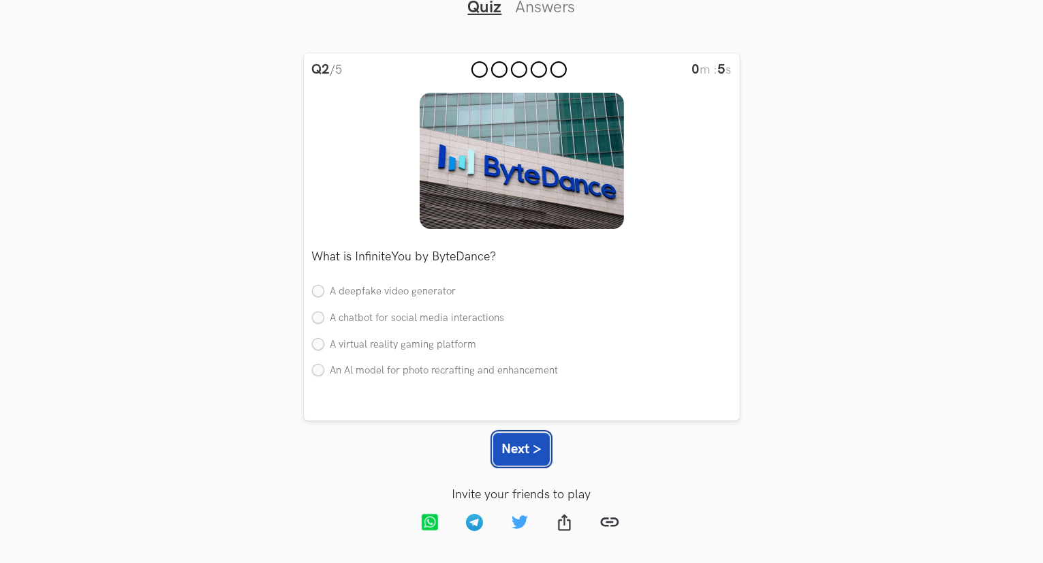
scroll to position [120, 0]
click at [317, 298] on ul "A deepfake video generator A chatbot for social media interactions A virtual re…" at bounding box center [522, 338] width 420 height 106
click at [320, 370] on label "An Al model for photo recrafting and enhancement" at bounding box center [435, 371] width 247 height 14
click at [320, 370] on input "An Al model for photo recrafting and enhancement" at bounding box center [318, 371] width 12 height 12
radio input "true"
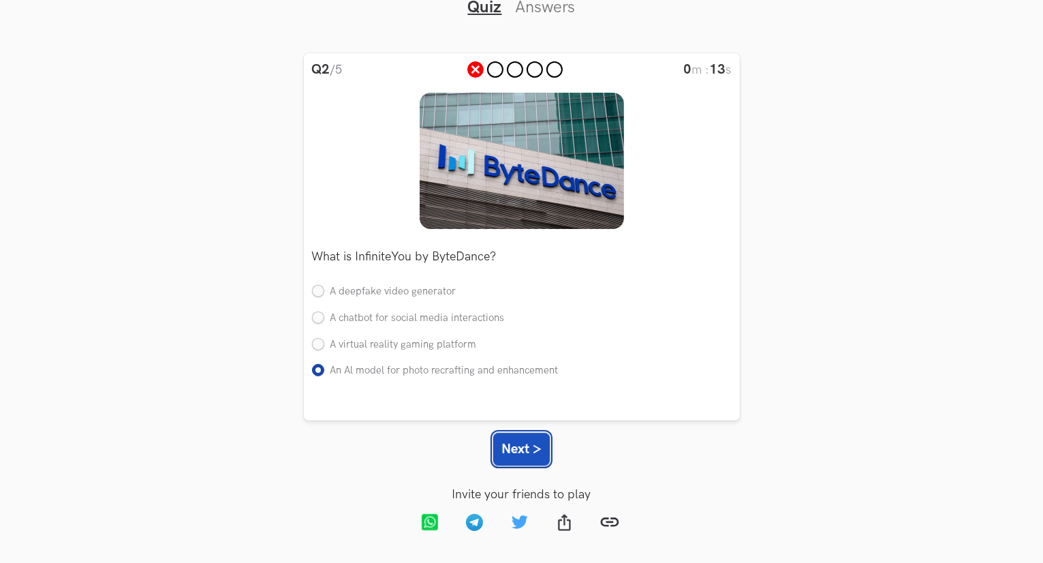
click at [534, 462] on button "Next >" at bounding box center [521, 448] width 57 height 33
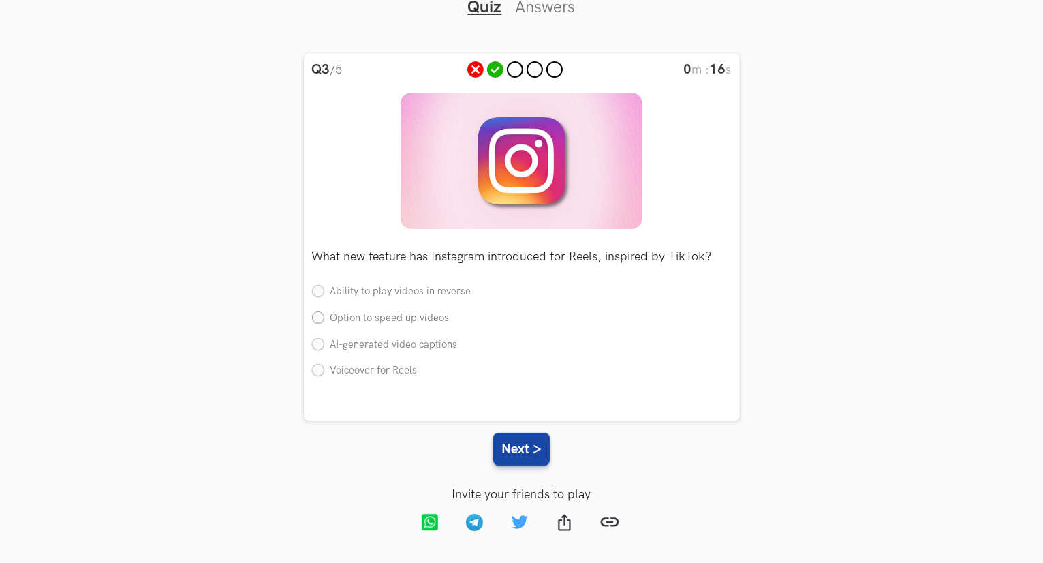
click at [316, 316] on label "Option to speed up videos" at bounding box center [381, 318] width 138 height 14
click at [316, 316] on input "Option to speed up videos" at bounding box center [318, 318] width 12 height 12
radio input "true"
click at [525, 450] on button "Next >" at bounding box center [521, 448] width 57 height 33
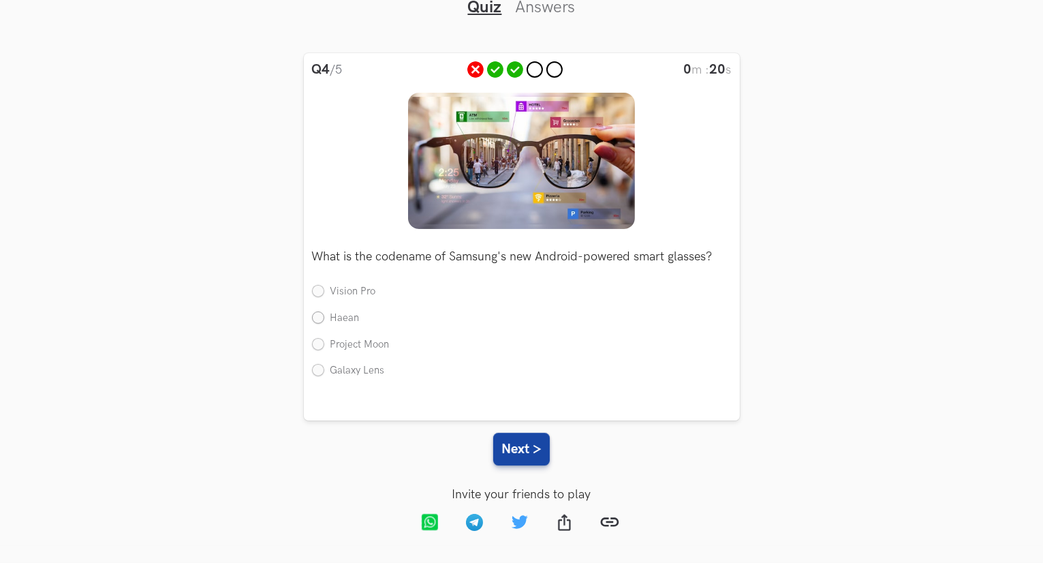
click at [323, 319] on label "Haean" at bounding box center [336, 318] width 48 height 14
click at [323, 319] on input "Haean" at bounding box center [318, 318] width 12 height 12
radio input "true"
click at [512, 456] on button "Next >" at bounding box center [521, 448] width 57 height 33
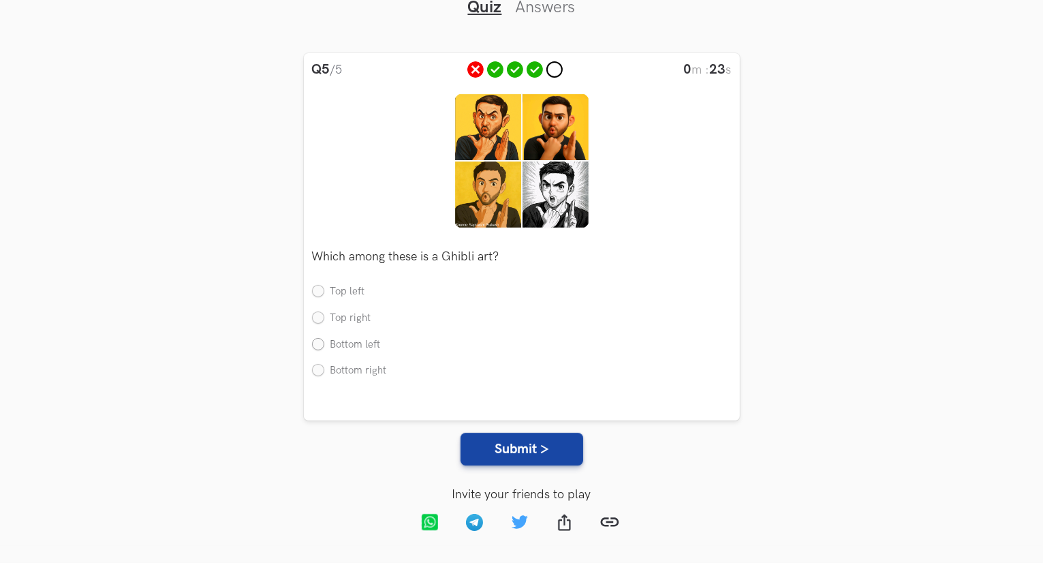
drag, startPoint x: 313, startPoint y: 343, endPoint x: 320, endPoint y: 345, distance: 7.3
click at [315, 343] on label "Bottom left" at bounding box center [346, 345] width 69 height 14
click at [315, 343] on input "Bottom left" at bounding box center [318, 344] width 12 height 12
radio input "true"
click at [505, 449] on button "Submit >" at bounding box center [521, 448] width 123 height 33
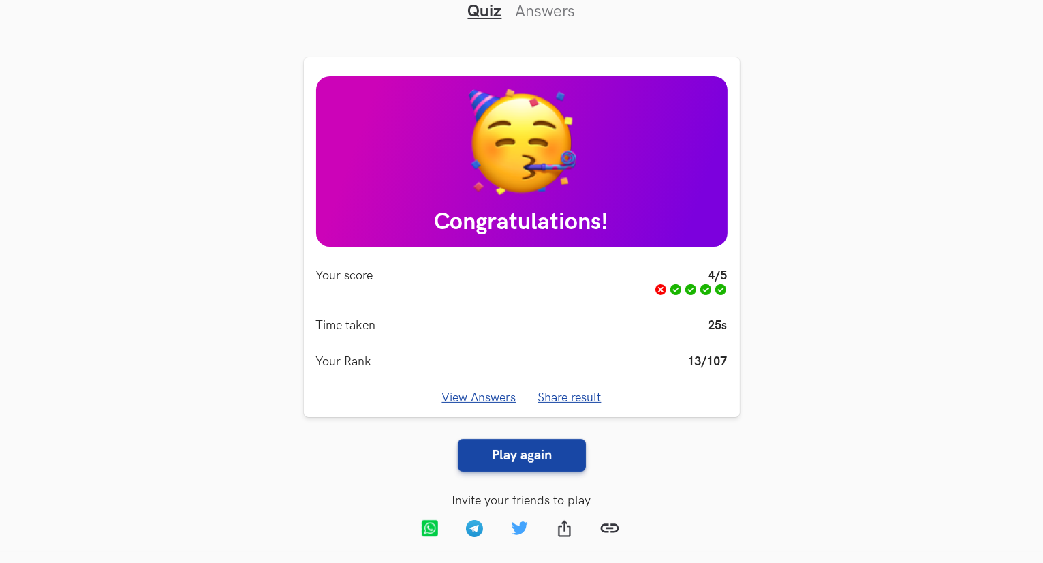
scroll to position [123, 0]
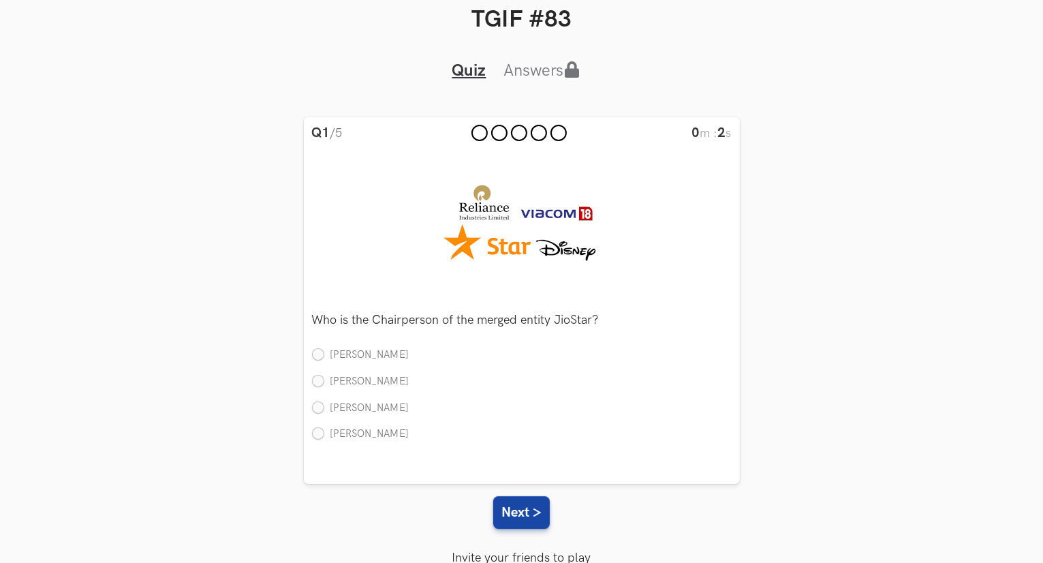
scroll to position [120, 0]
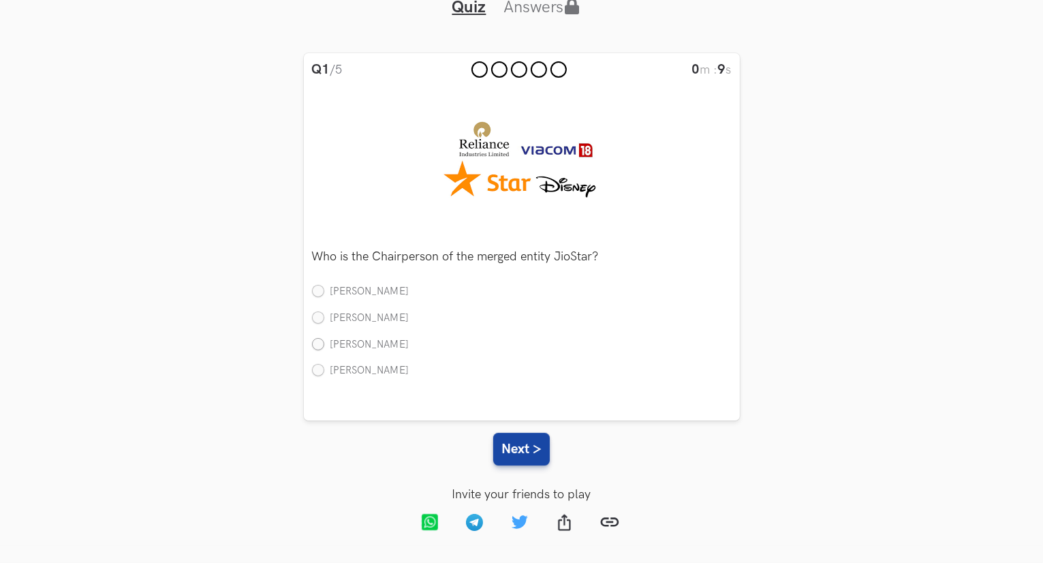
click at [317, 344] on label "[PERSON_NAME]" at bounding box center [360, 345] width 97 height 14
click at [317, 344] on input "[PERSON_NAME]" at bounding box center [318, 344] width 12 height 12
radio input "true"
click at [511, 440] on button "Next >" at bounding box center [521, 448] width 57 height 33
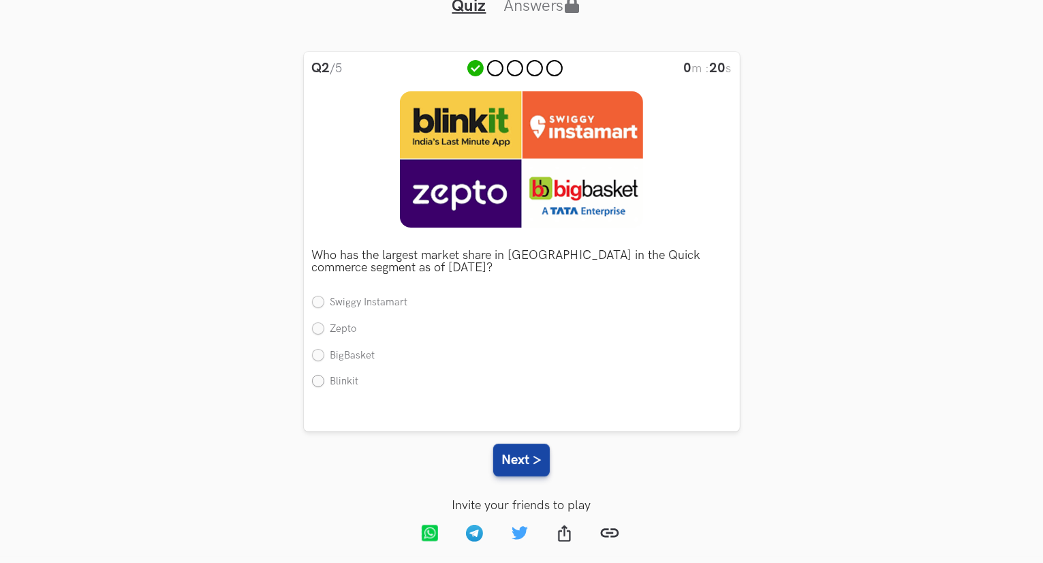
click at [315, 385] on label "Blinkit" at bounding box center [335, 382] width 47 height 14
click at [315, 385] on input "Blinkit" at bounding box center [318, 382] width 12 height 12
radio input "true"
click at [496, 466] on button "Next >" at bounding box center [521, 459] width 57 height 33
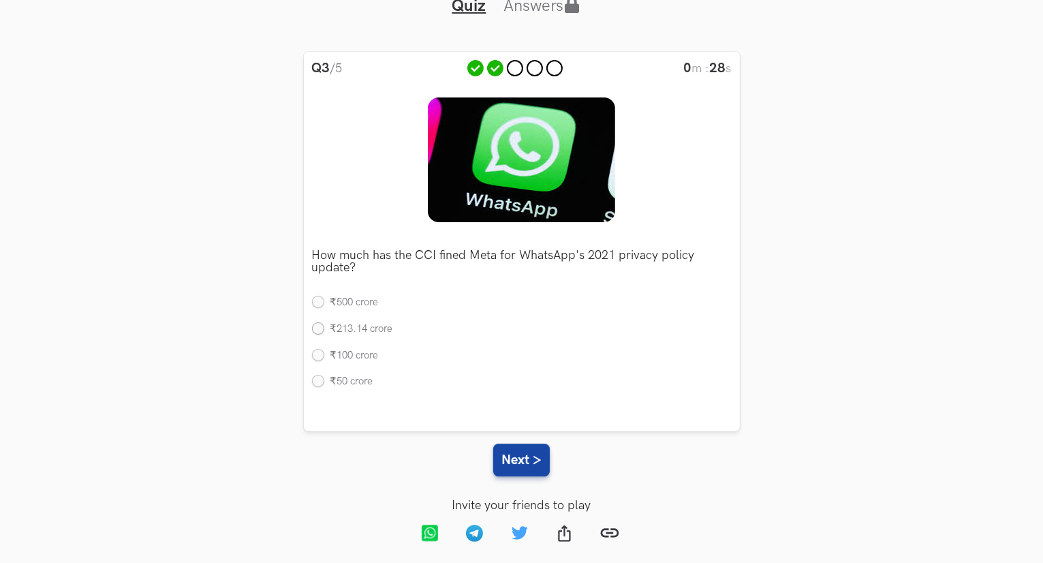
click at [320, 330] on label "₹213.14 crore" at bounding box center [352, 329] width 81 height 14
click at [320, 330] on input "₹213.14 crore" at bounding box center [318, 329] width 12 height 12
radio input "true"
click at [515, 453] on button "Next >" at bounding box center [521, 459] width 57 height 33
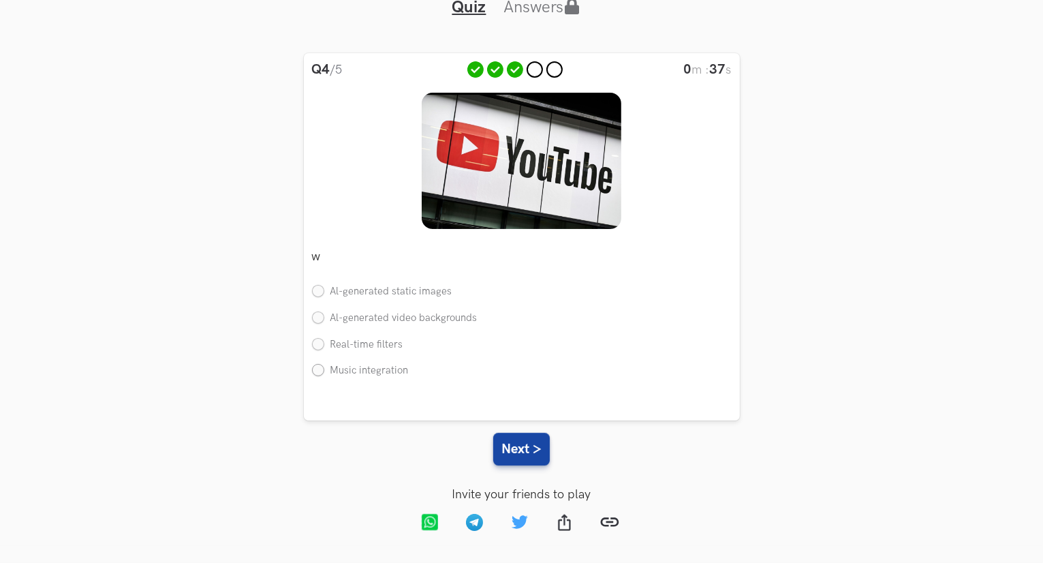
click at [320, 370] on label "Music integration" at bounding box center [360, 371] width 97 height 14
click at [320, 370] on input "Music integration" at bounding box center [318, 371] width 12 height 12
radio input "true"
click at [531, 453] on button "Next >" at bounding box center [521, 448] width 57 height 33
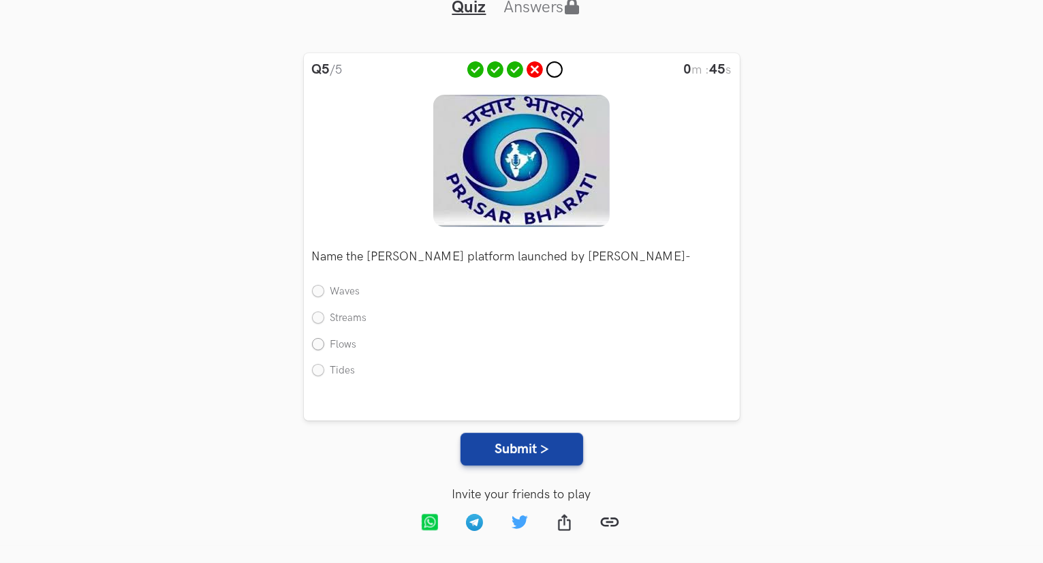
click at [321, 343] on label "Flows" at bounding box center [334, 345] width 45 height 14
click at [321, 343] on input "Flows" at bounding box center [318, 344] width 12 height 12
radio input "true"
click at [316, 317] on label "Streams" at bounding box center [339, 318] width 55 height 14
click at [316, 317] on input "Streams" at bounding box center [318, 318] width 12 height 12
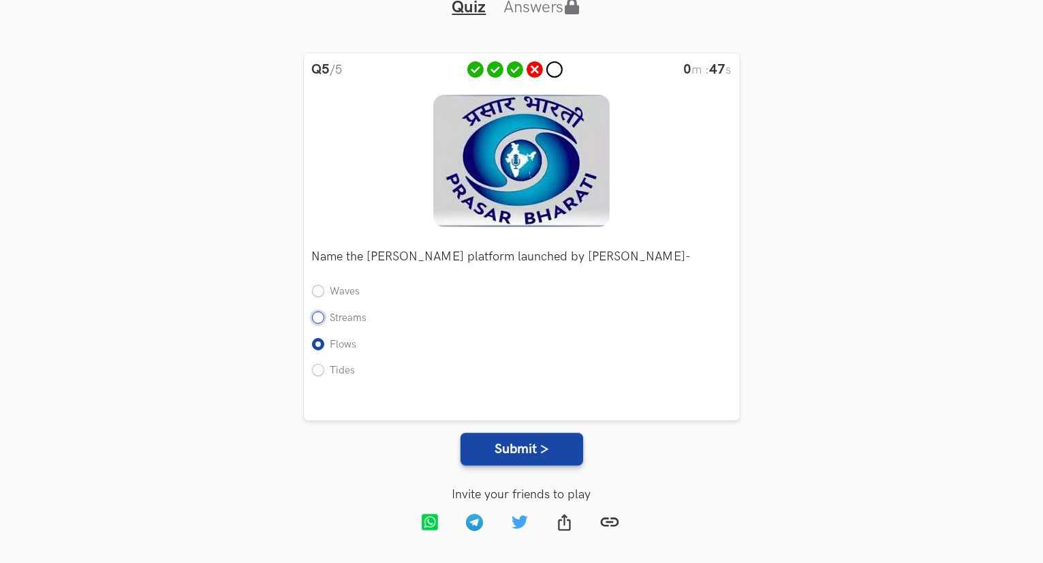
radio input "true"
click at [535, 458] on button "Submit >" at bounding box center [521, 448] width 123 height 33
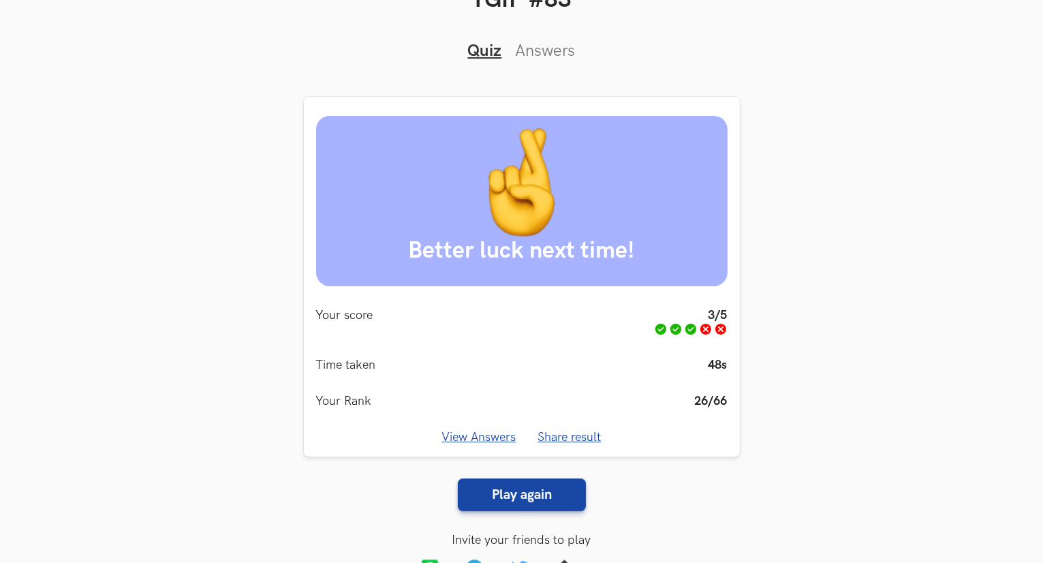
scroll to position [123, 0]
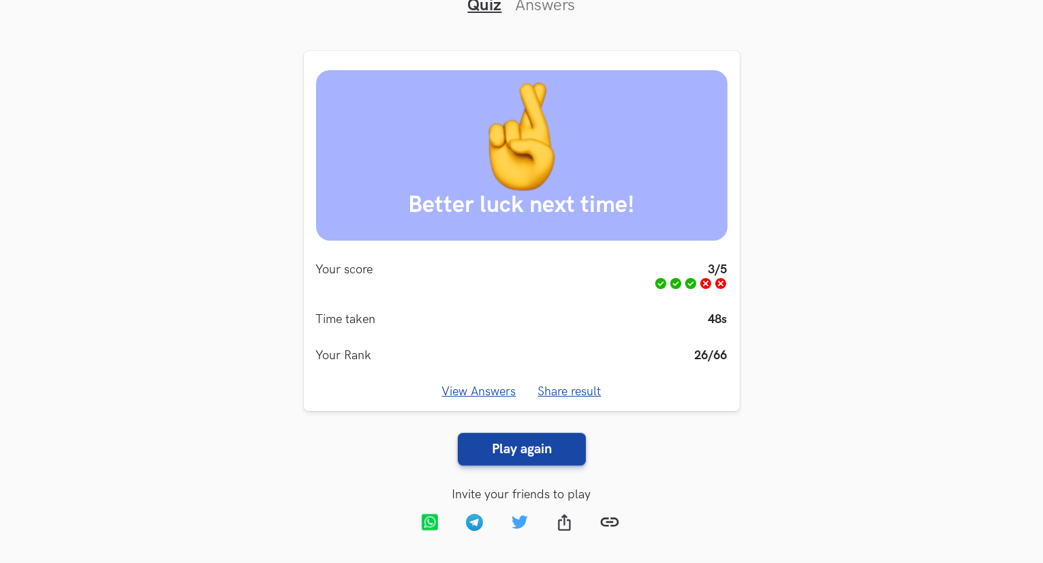
click at [492, 395] on link "View Answers" at bounding box center [479, 391] width 74 height 14
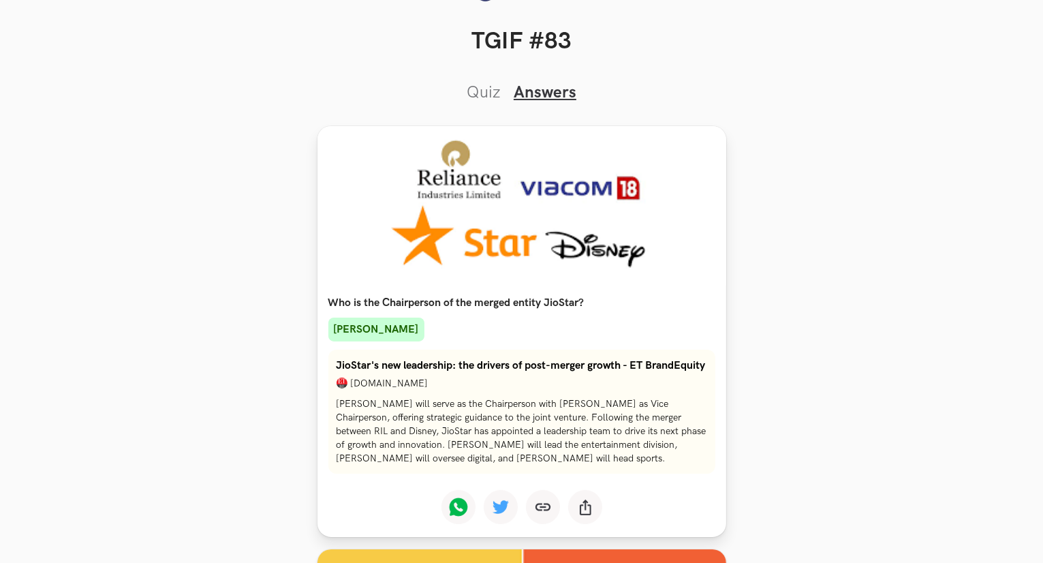
scroll to position [0, 0]
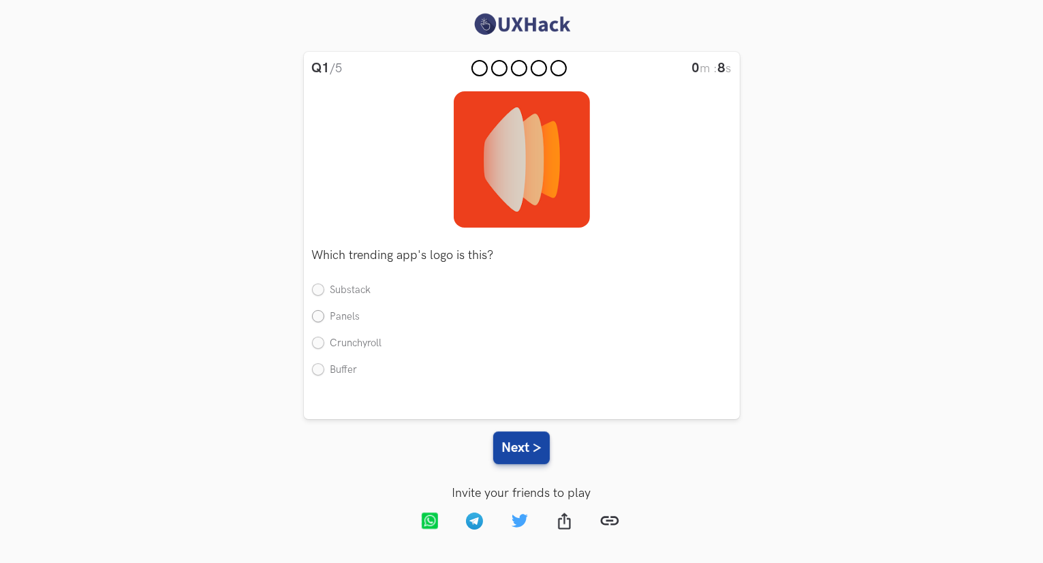
click at [317, 315] on label "Panels" at bounding box center [336, 317] width 48 height 14
click at [317, 315] on input "Panels" at bounding box center [318, 317] width 12 height 12
radio input "true"
click at [520, 450] on button "Next >" at bounding box center [521, 447] width 57 height 33
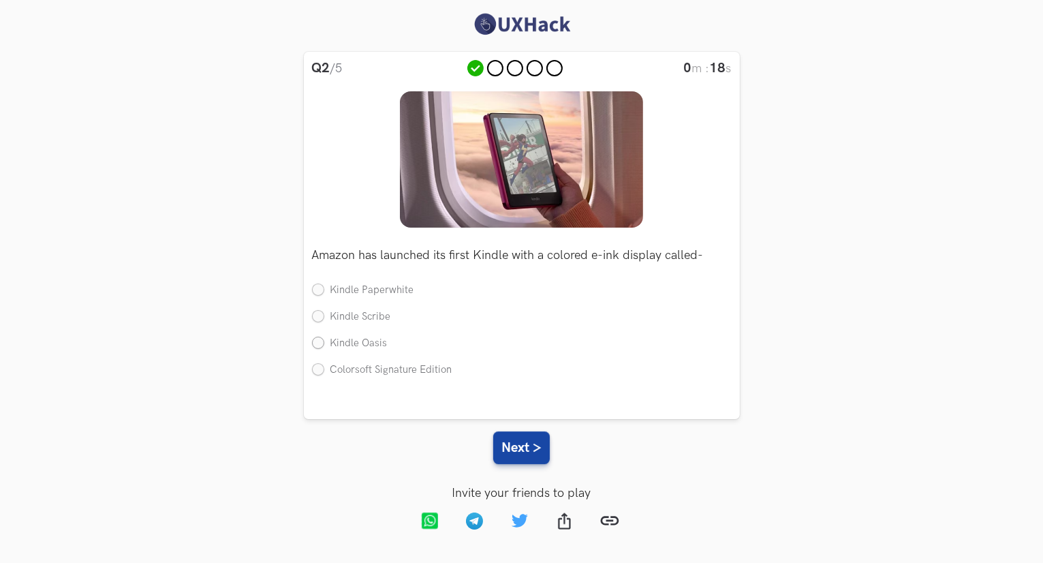
click at [317, 347] on label "Kindle Oasis" at bounding box center [350, 343] width 76 height 14
click at [317, 347] on input "Kindle Oasis" at bounding box center [318, 343] width 12 height 12
radio input "true"
click at [499, 450] on button "Next >" at bounding box center [521, 447] width 57 height 33
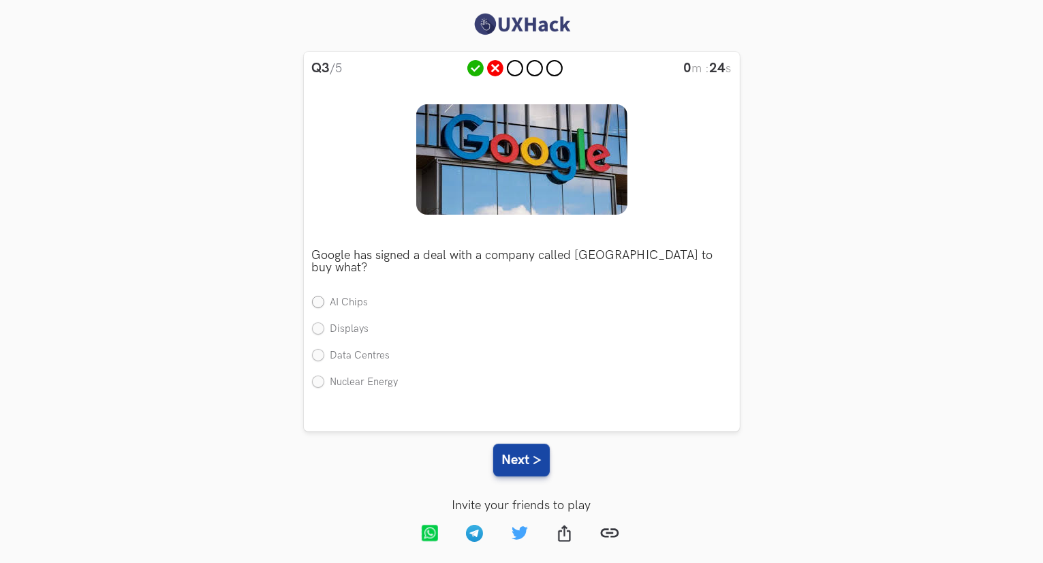
click at [321, 296] on label "AI Chips" at bounding box center [340, 303] width 57 height 14
click at [321, 297] on input "AI Chips" at bounding box center [318, 303] width 12 height 12
radio input "true"
click at [319, 349] on label "Data Centres" at bounding box center [351, 356] width 78 height 14
click at [319, 349] on input "Data Centres" at bounding box center [318, 355] width 12 height 12
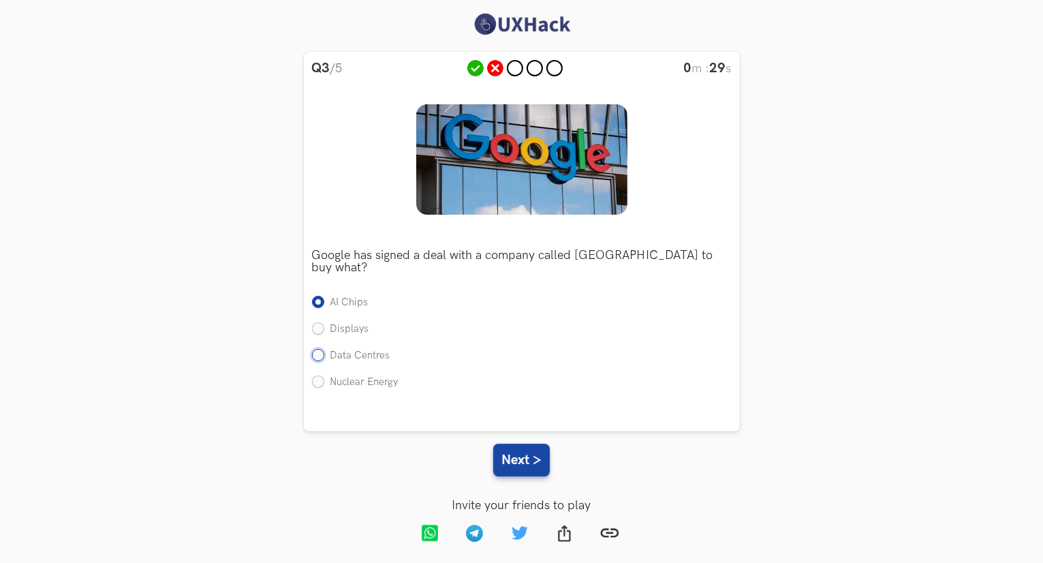
radio input "true"
click at [522, 443] on button "Next >" at bounding box center [521, 459] width 57 height 33
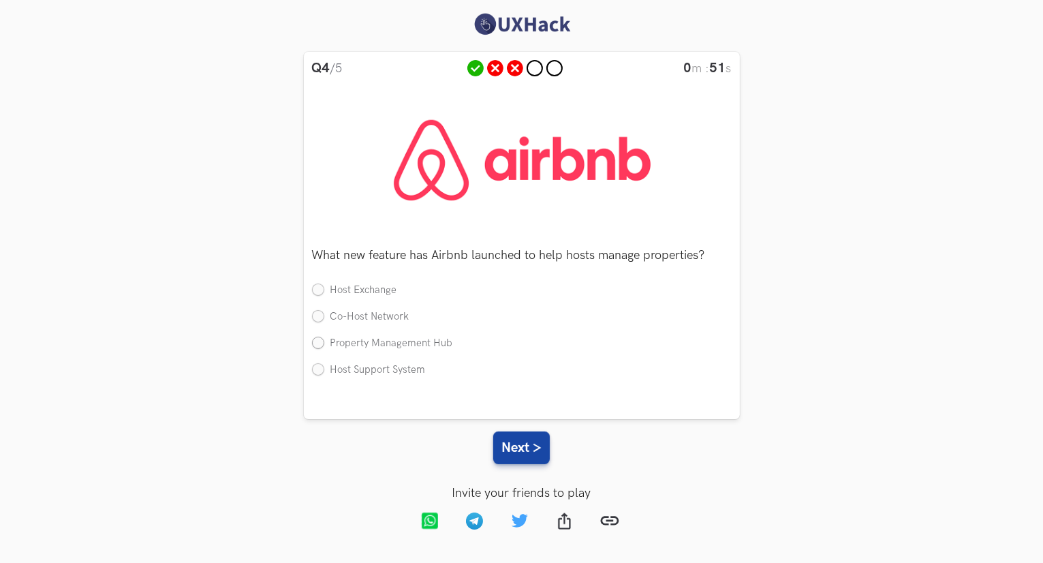
click at [325, 347] on label "Property Management Hub" at bounding box center [382, 343] width 141 height 14
click at [324, 347] on input "Property Management Hub" at bounding box center [318, 343] width 12 height 12
radio input "true"
click at [501, 442] on button "Next >" at bounding box center [521, 447] width 57 height 33
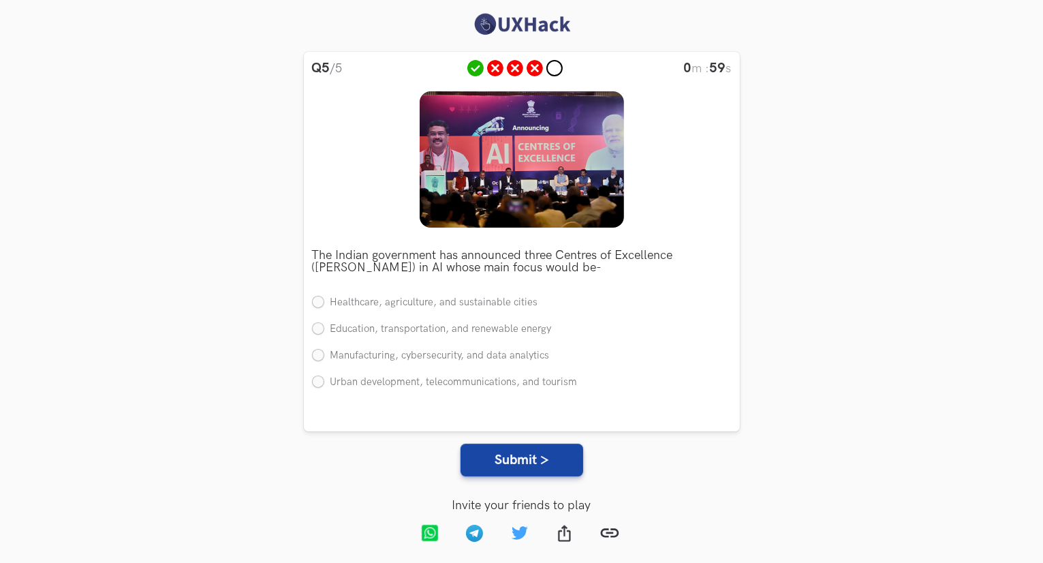
drag, startPoint x: 316, startPoint y: 336, endPoint x: 325, endPoint y: 348, distance: 15.1
click at [316, 336] on label "Education, transportation, and renewable energy" at bounding box center [432, 329] width 240 height 14
click at [316, 336] on input "Education, transportation, and renewable energy" at bounding box center [318, 329] width 12 height 12
radio input "true"
click at [516, 477] on div "Q5 /5 0 m : 59 s Which trending app's logo is this? Single Substack Panels Crun…" at bounding box center [521, 304] width 999 height 505
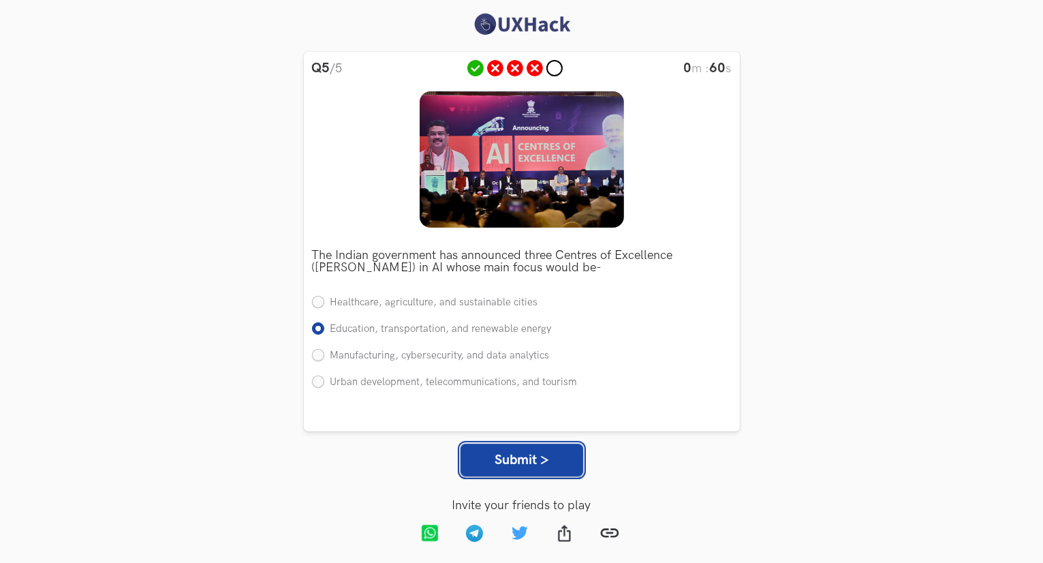
click at [513, 470] on button "Submit >" at bounding box center [521, 459] width 123 height 33
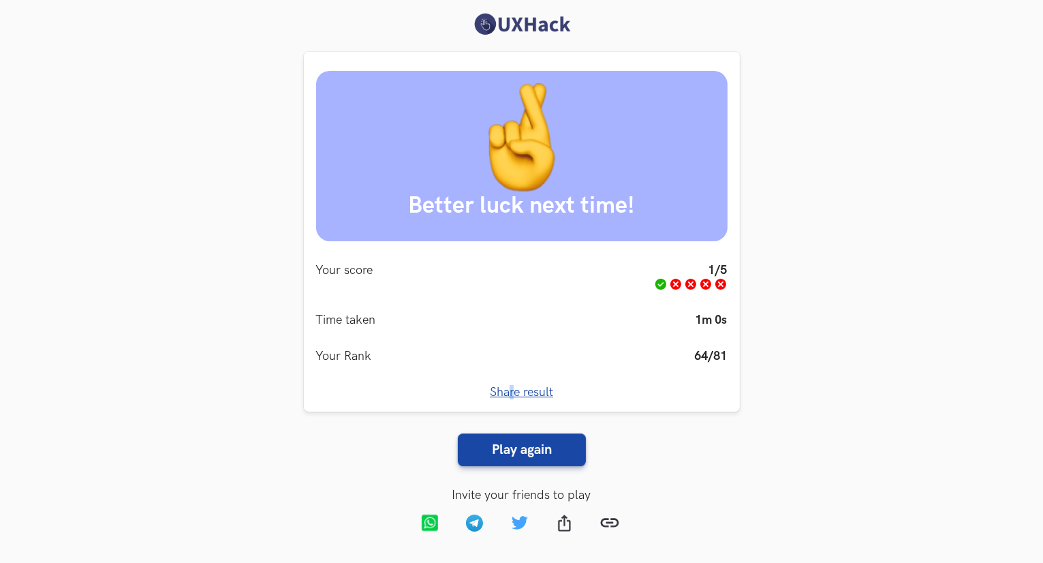
click at [509, 407] on div "Better luck next time! Your score 1/5 Time taken 1m 0s Your Rank 64/81 Share re…" at bounding box center [522, 232] width 436 height 360
click at [586, 388] on div "Share result Copied!" at bounding box center [521, 392] width 411 height 14
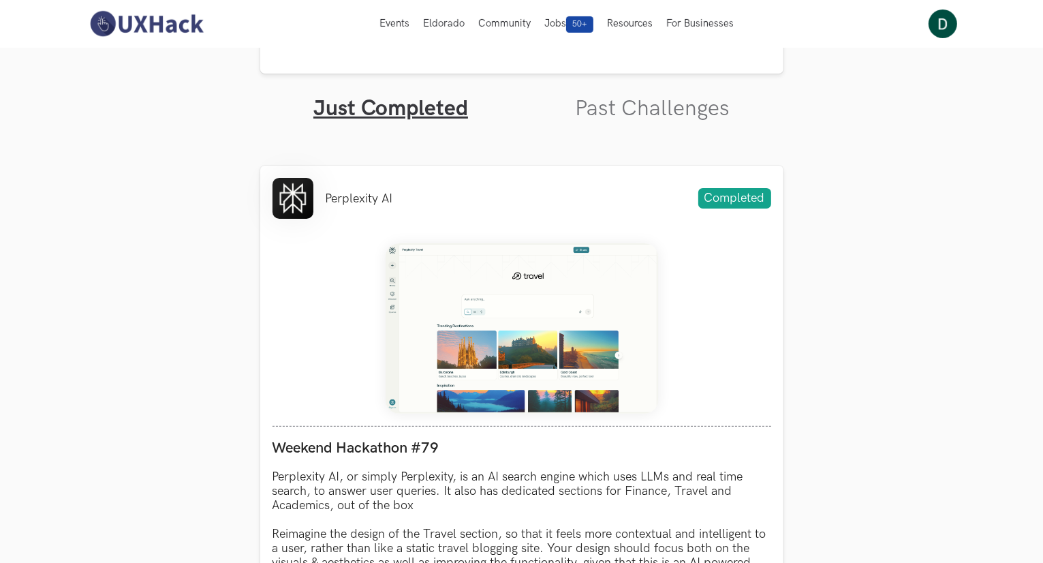
scroll to position [323, 0]
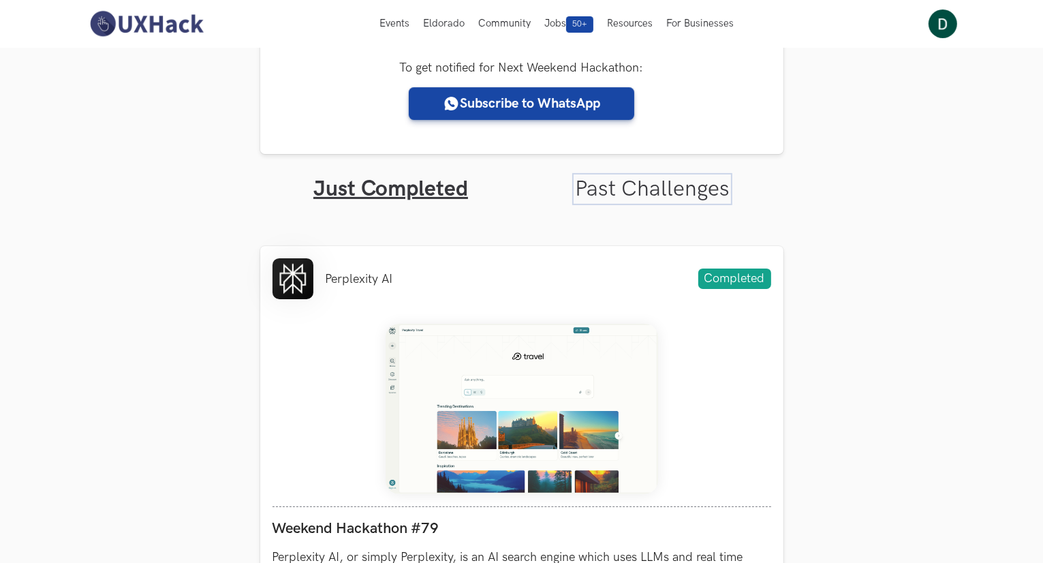
click at [652, 184] on link "Past Challenges" at bounding box center [652, 189] width 155 height 27
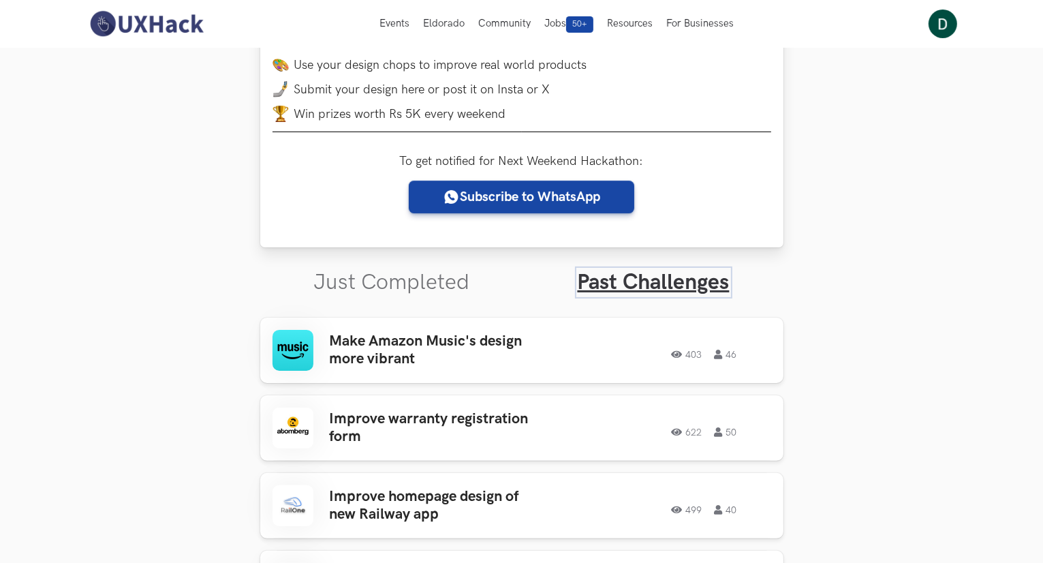
scroll to position [409, 0]
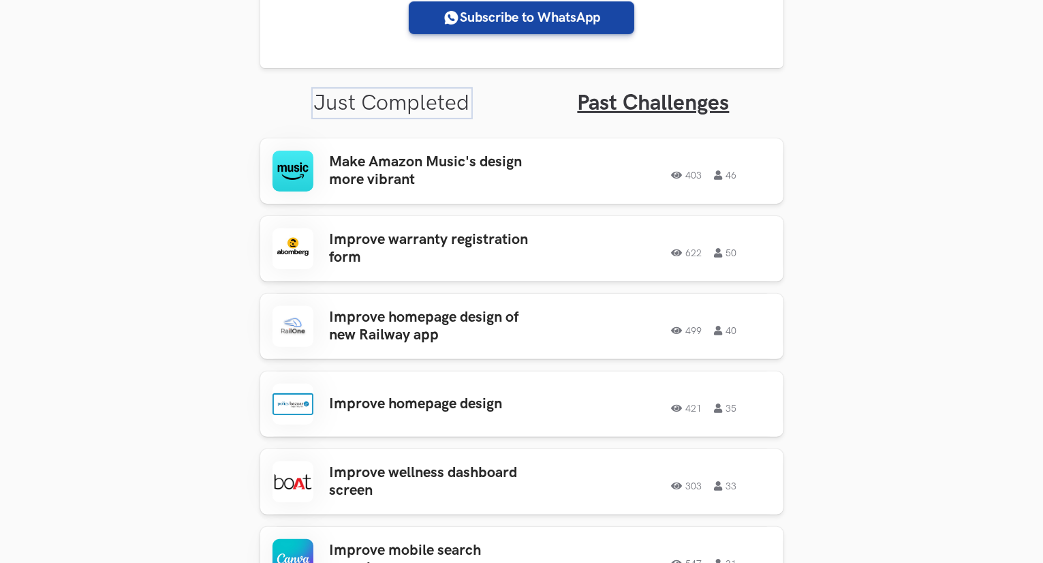
click at [384, 106] on link "Just Completed" at bounding box center [392, 103] width 156 height 27
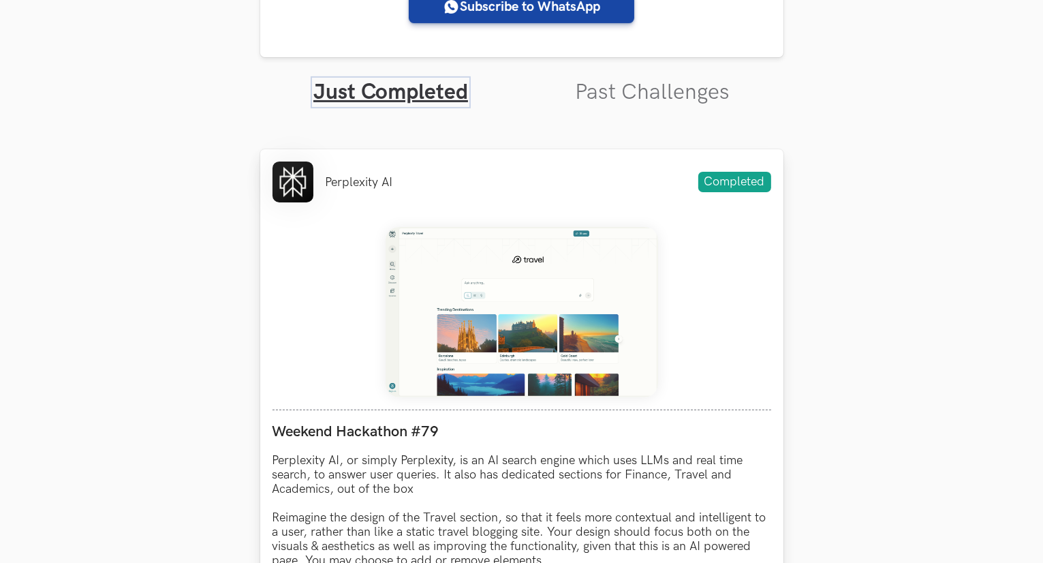
scroll to position [681, 0]
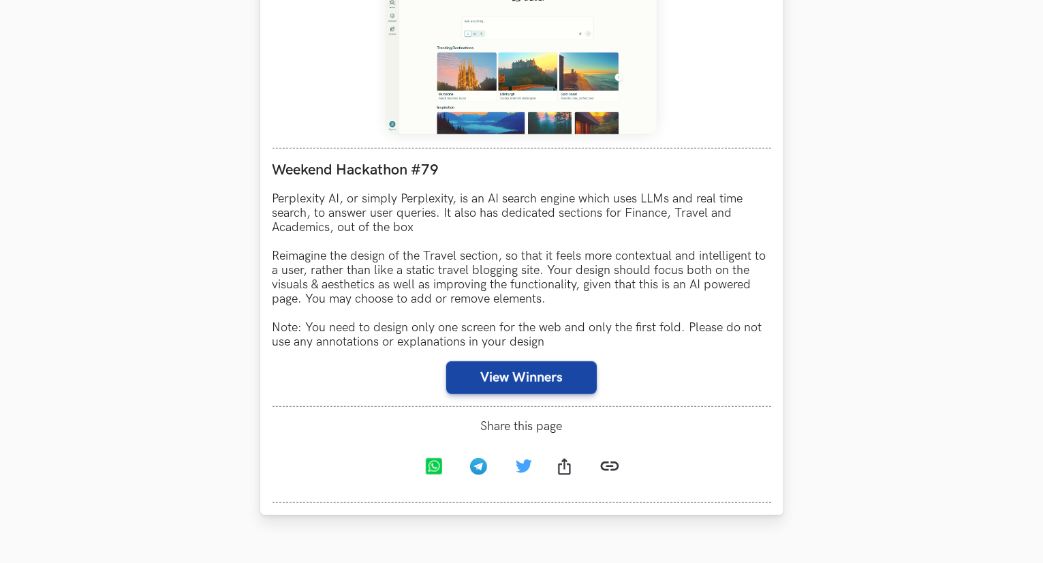
click at [533, 113] on img at bounding box center [521, 50] width 272 height 170
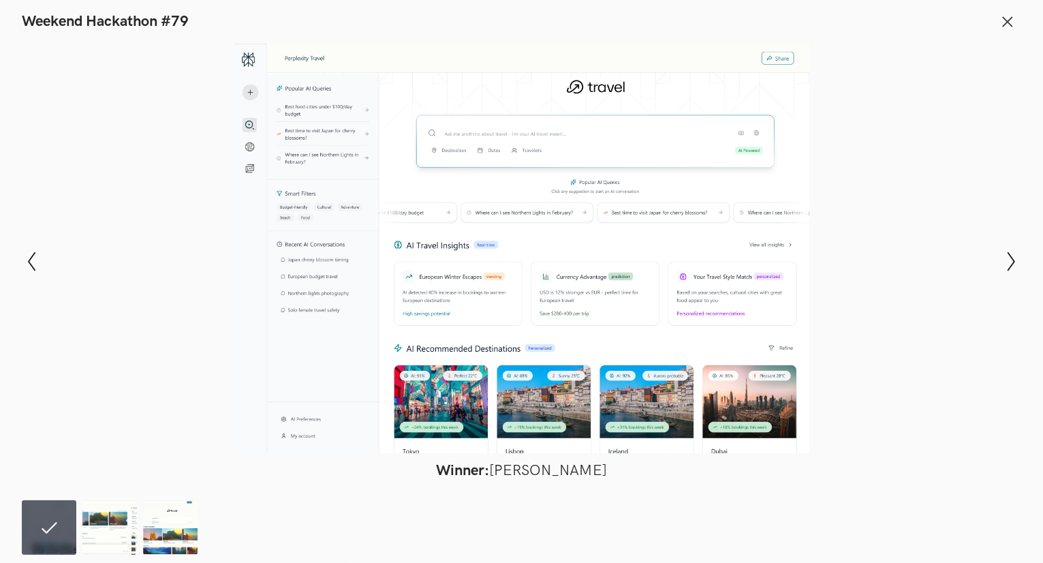
click at [490, 374] on div at bounding box center [521, 248] width 943 height 409
click at [118, 535] on img at bounding box center [109, 527] width 54 height 54
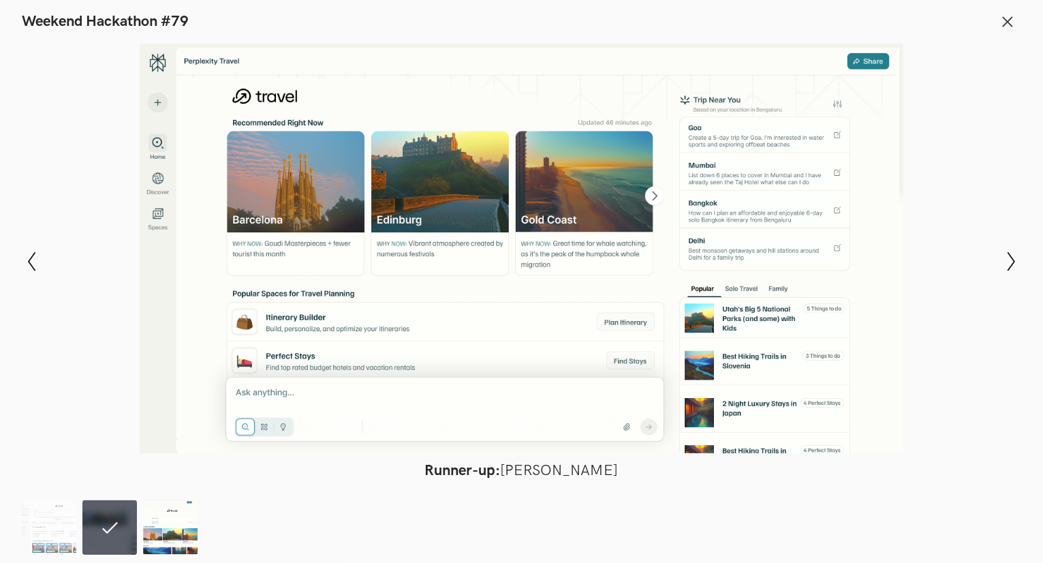
click at [164, 532] on img at bounding box center [170, 527] width 54 height 54
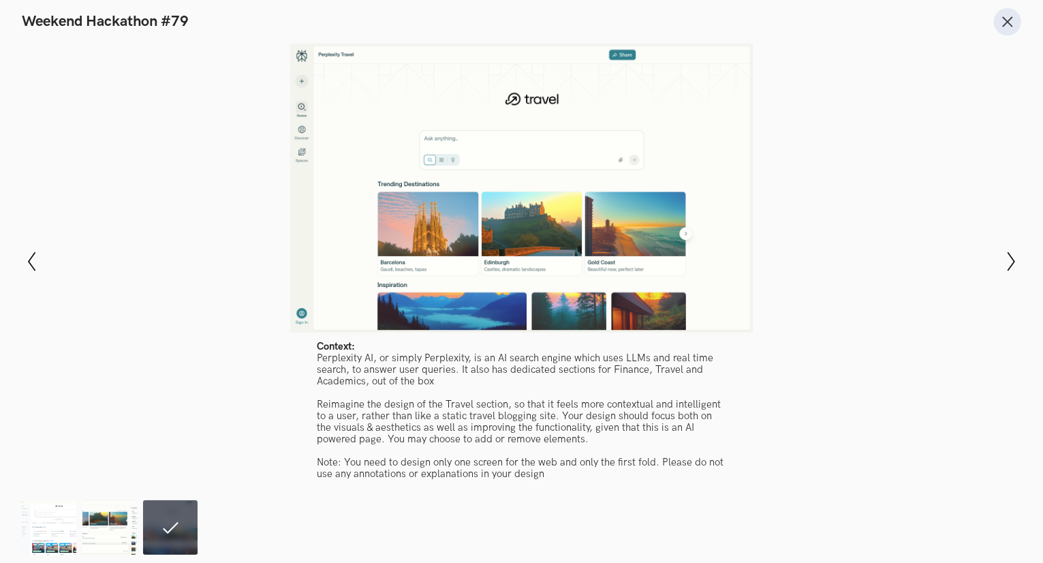
click at [1000, 20] on icon at bounding box center [1007, 21] width 15 height 15
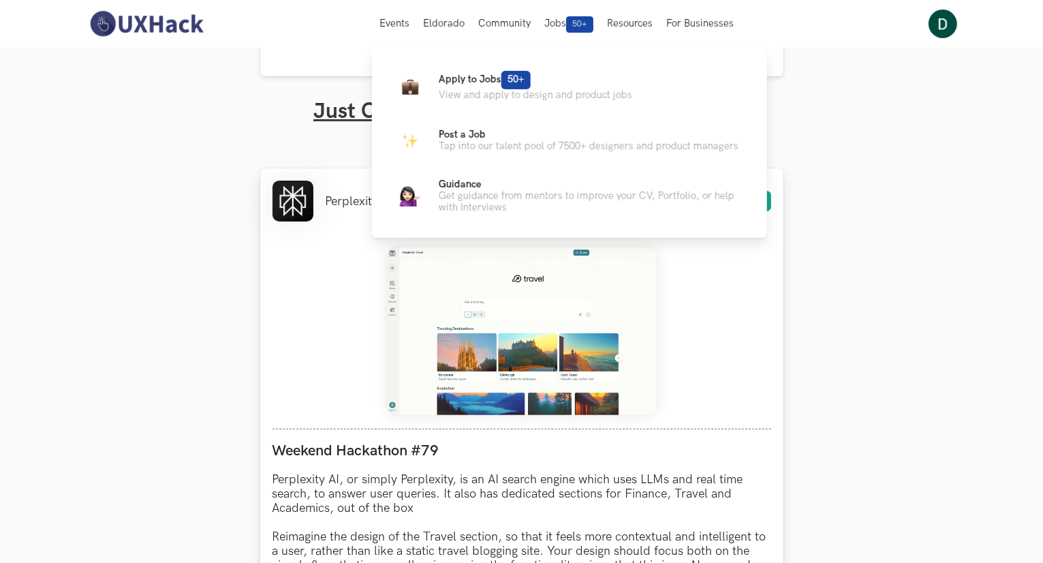
scroll to position [442, 0]
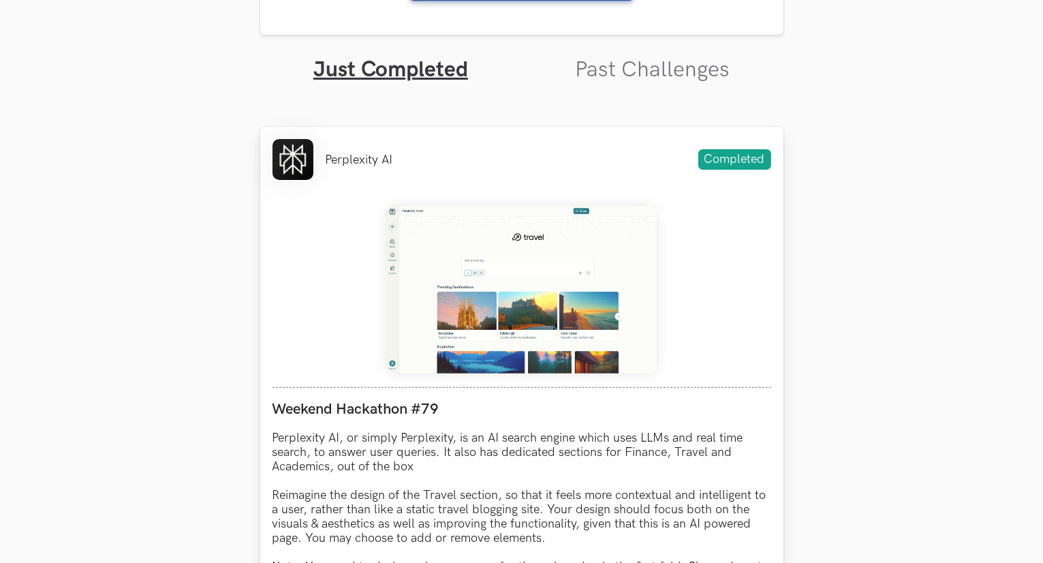
click at [509, 306] on img at bounding box center [521, 289] width 272 height 170
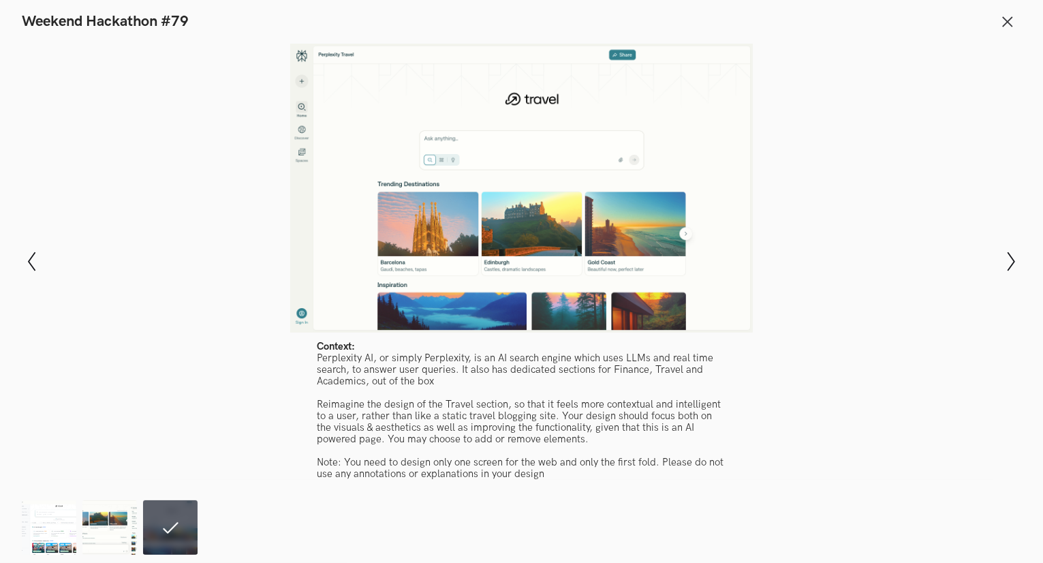
scroll to position [510, 0]
click at [62, 532] on img at bounding box center [49, 527] width 54 height 54
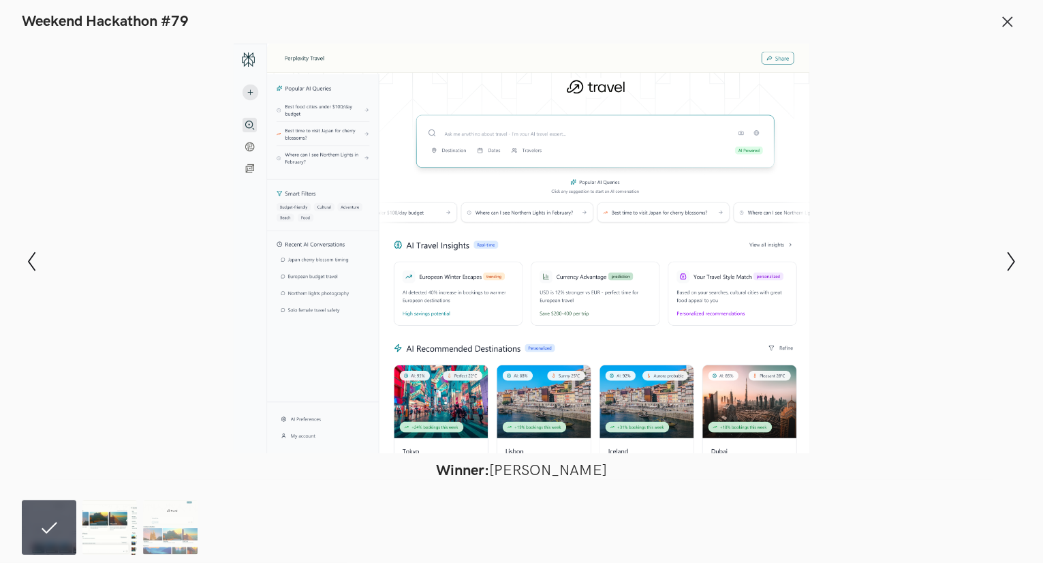
click at [119, 521] on img at bounding box center [109, 527] width 54 height 54
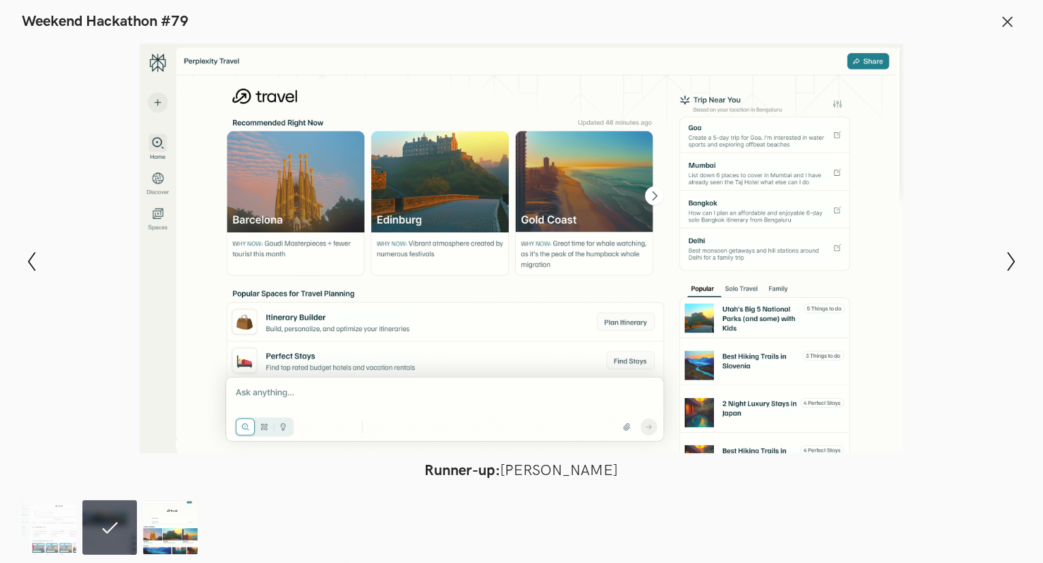
click at [176, 522] on img at bounding box center [170, 527] width 54 height 54
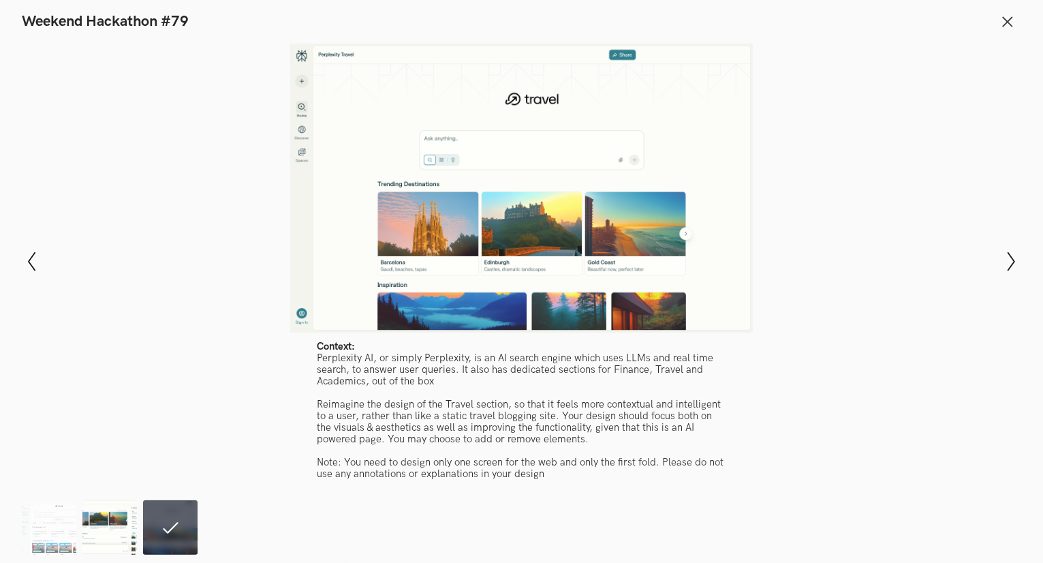
click at [117, 539] on img at bounding box center [109, 527] width 54 height 54
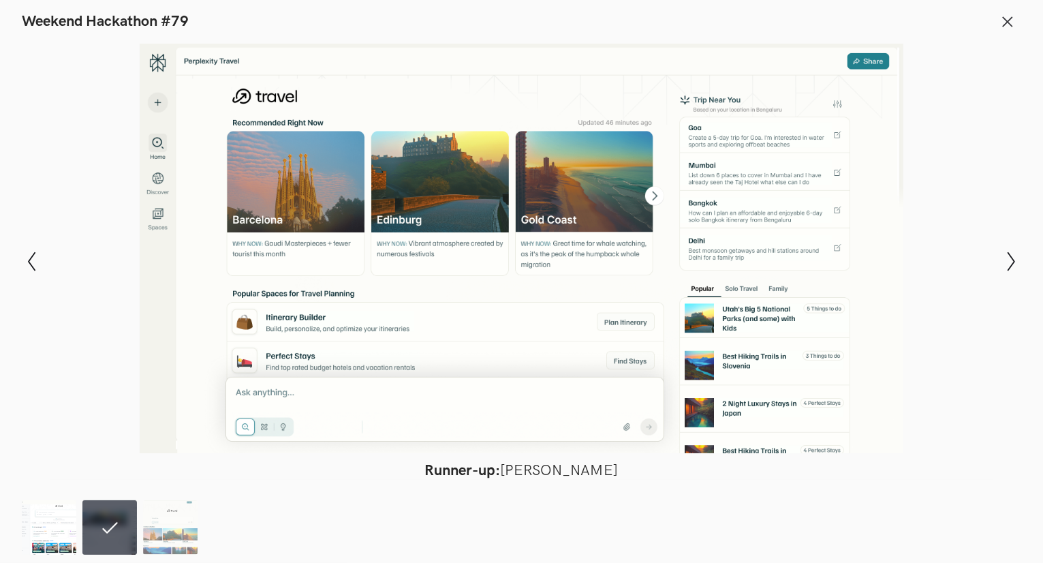
click at [64, 536] on img at bounding box center [49, 527] width 54 height 54
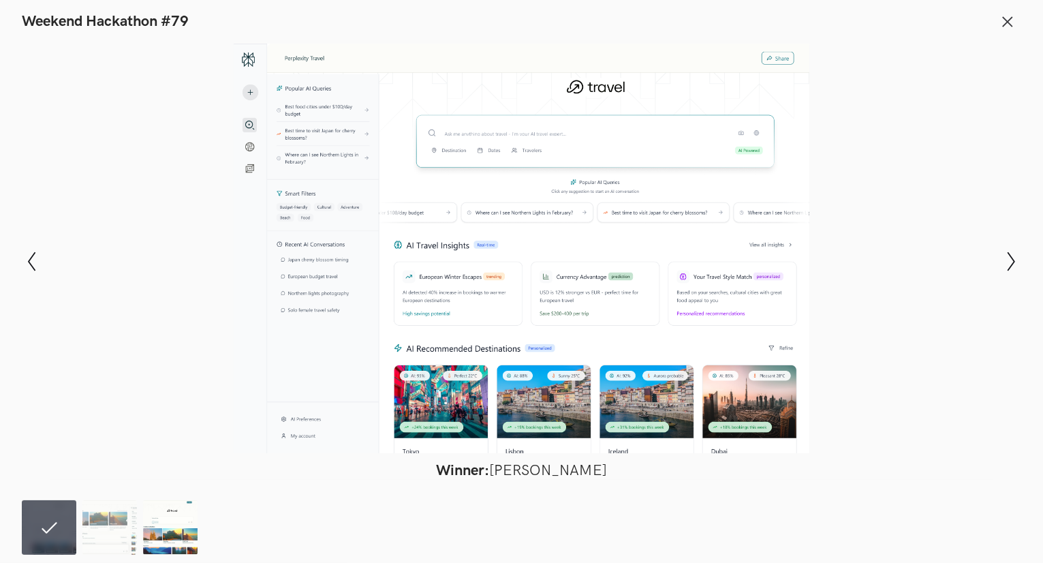
click at [144, 548] on img at bounding box center [170, 527] width 54 height 54
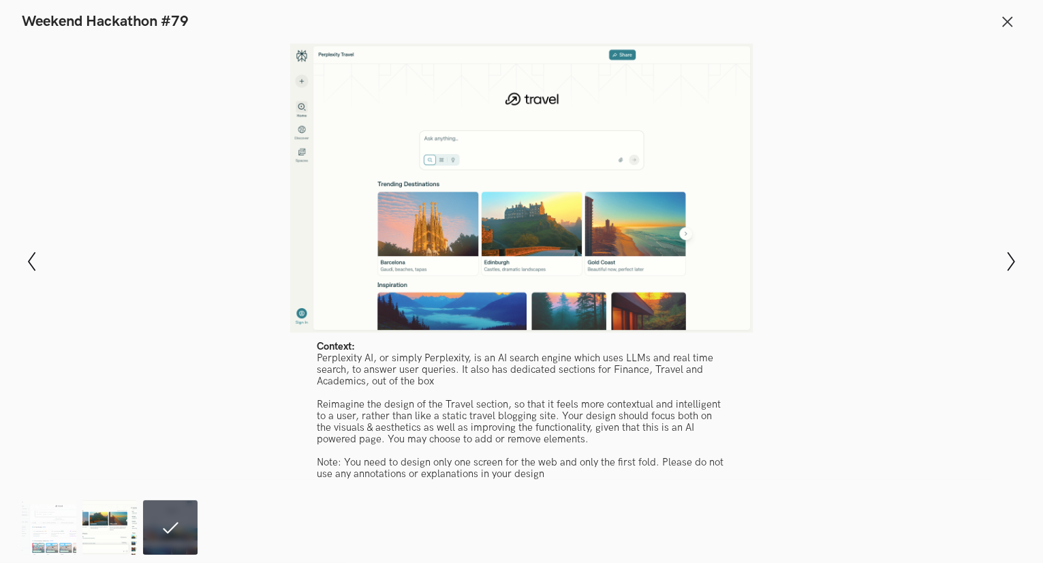
click at [120, 542] on img at bounding box center [109, 527] width 54 height 54
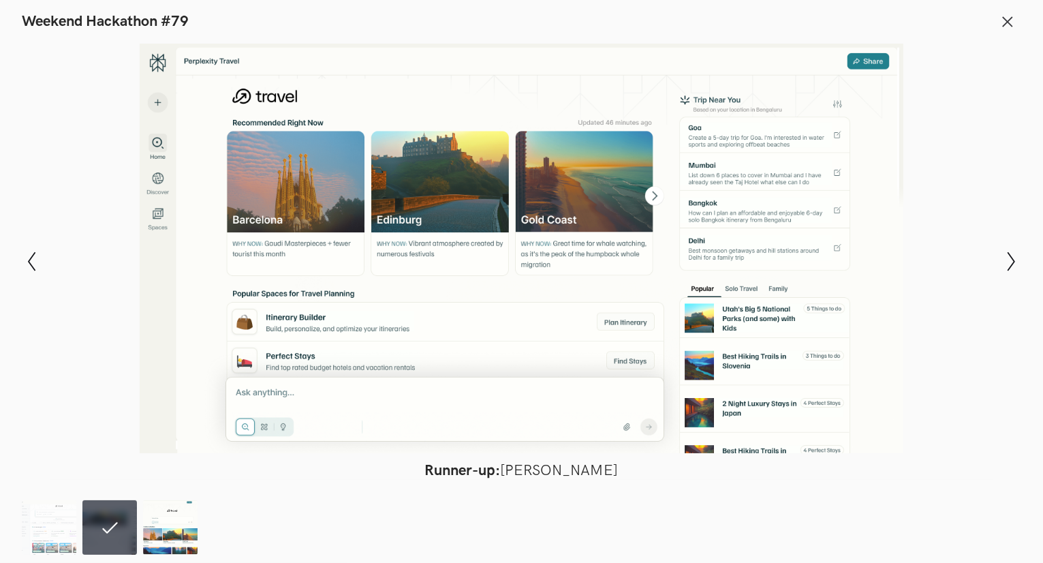
click at [162, 540] on img at bounding box center [170, 527] width 54 height 54
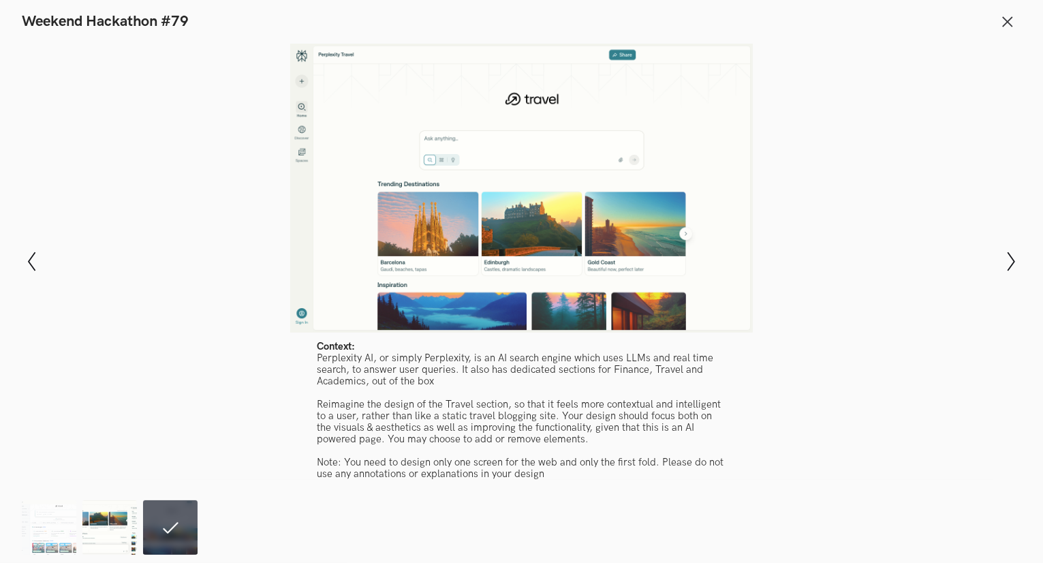
click at [128, 543] on img at bounding box center [109, 527] width 54 height 54
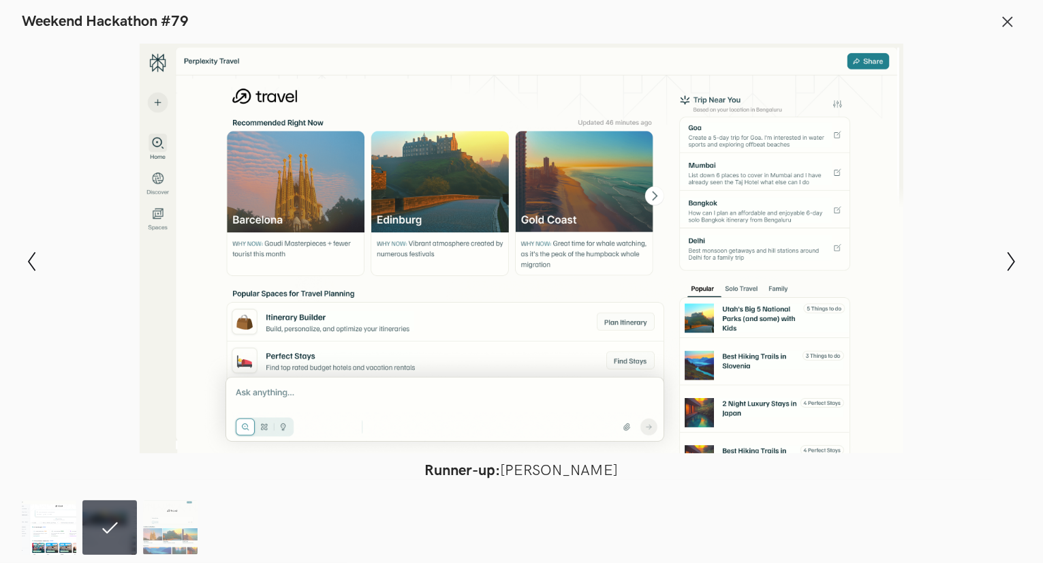
click at [44, 534] on img at bounding box center [49, 527] width 54 height 54
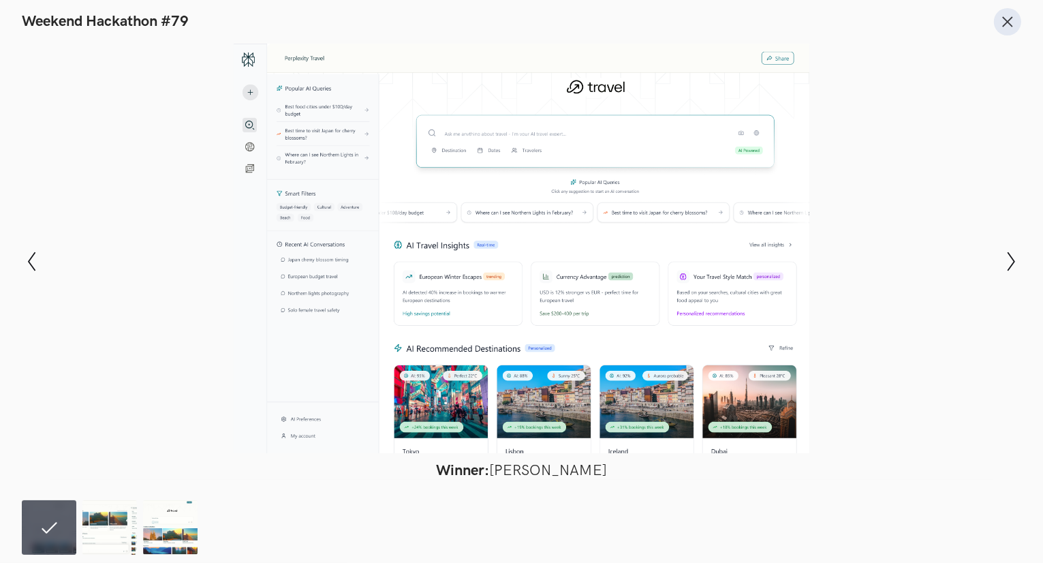
click at [1015, 13] on button "Close" at bounding box center [1007, 21] width 27 height 27
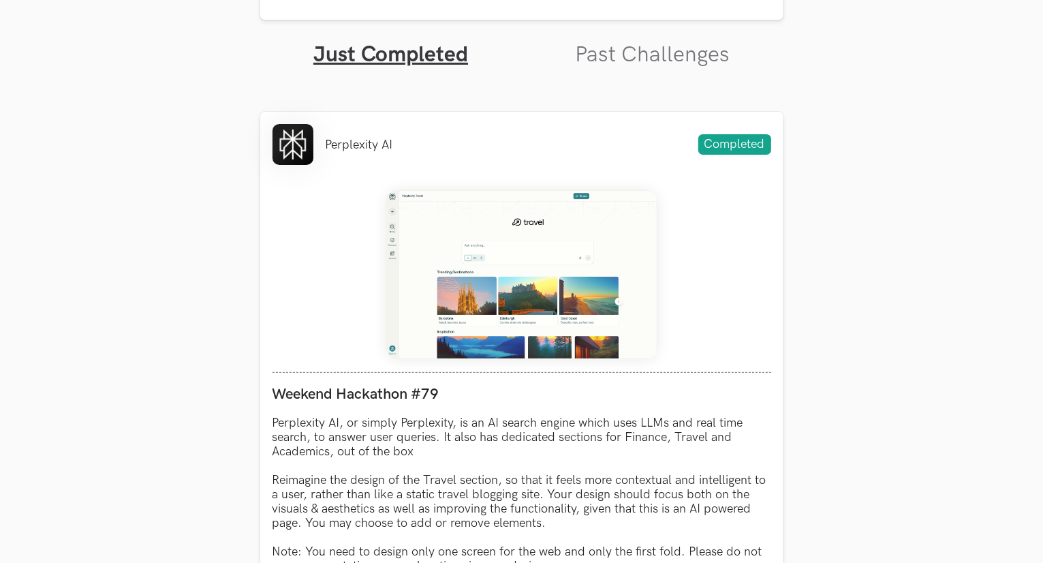
scroll to position [170, 0]
